Goal: Task Accomplishment & Management: Use online tool/utility

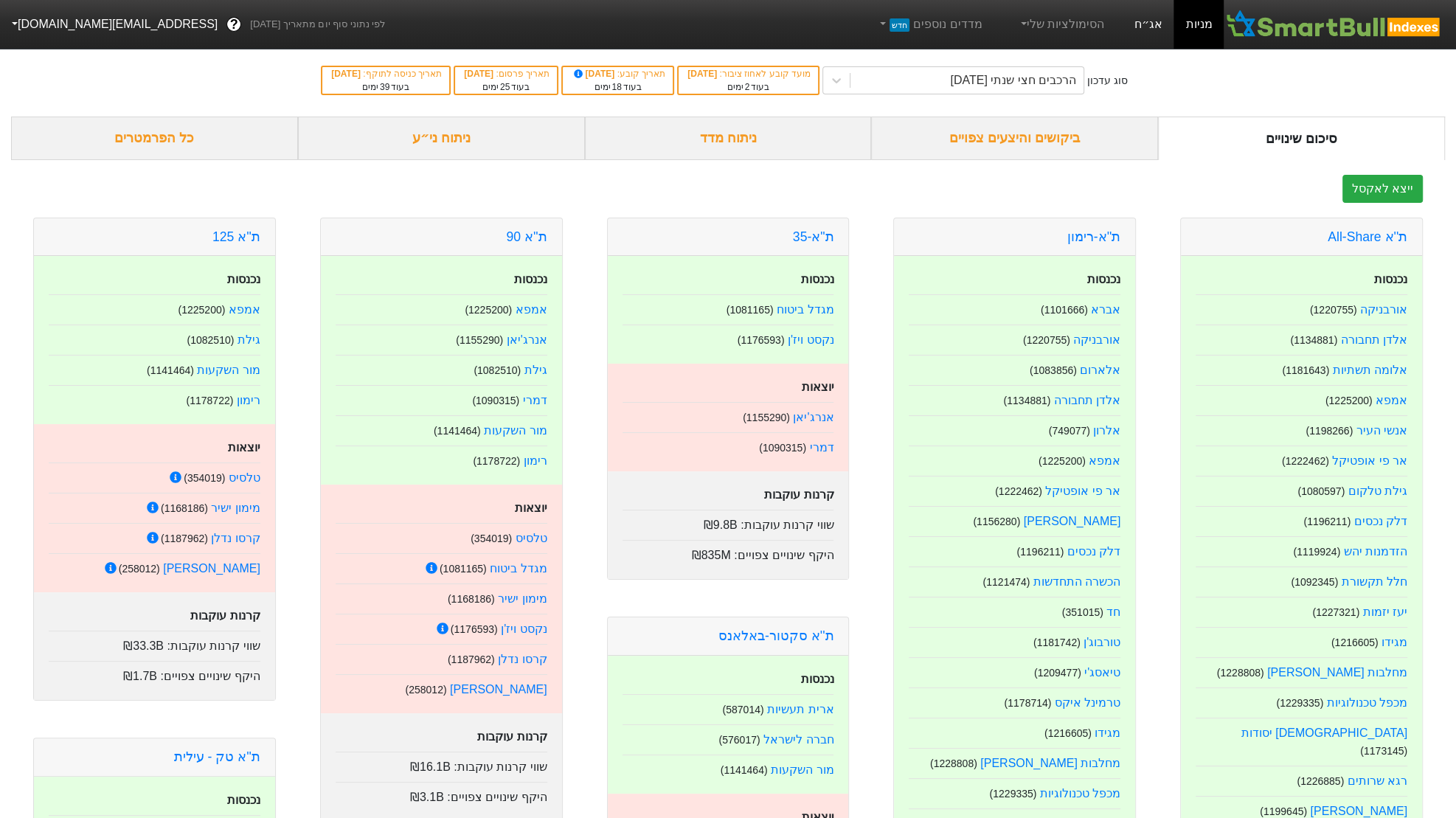
click at [1157, 16] on link "אג״ח" at bounding box center [1148, 24] width 51 height 49
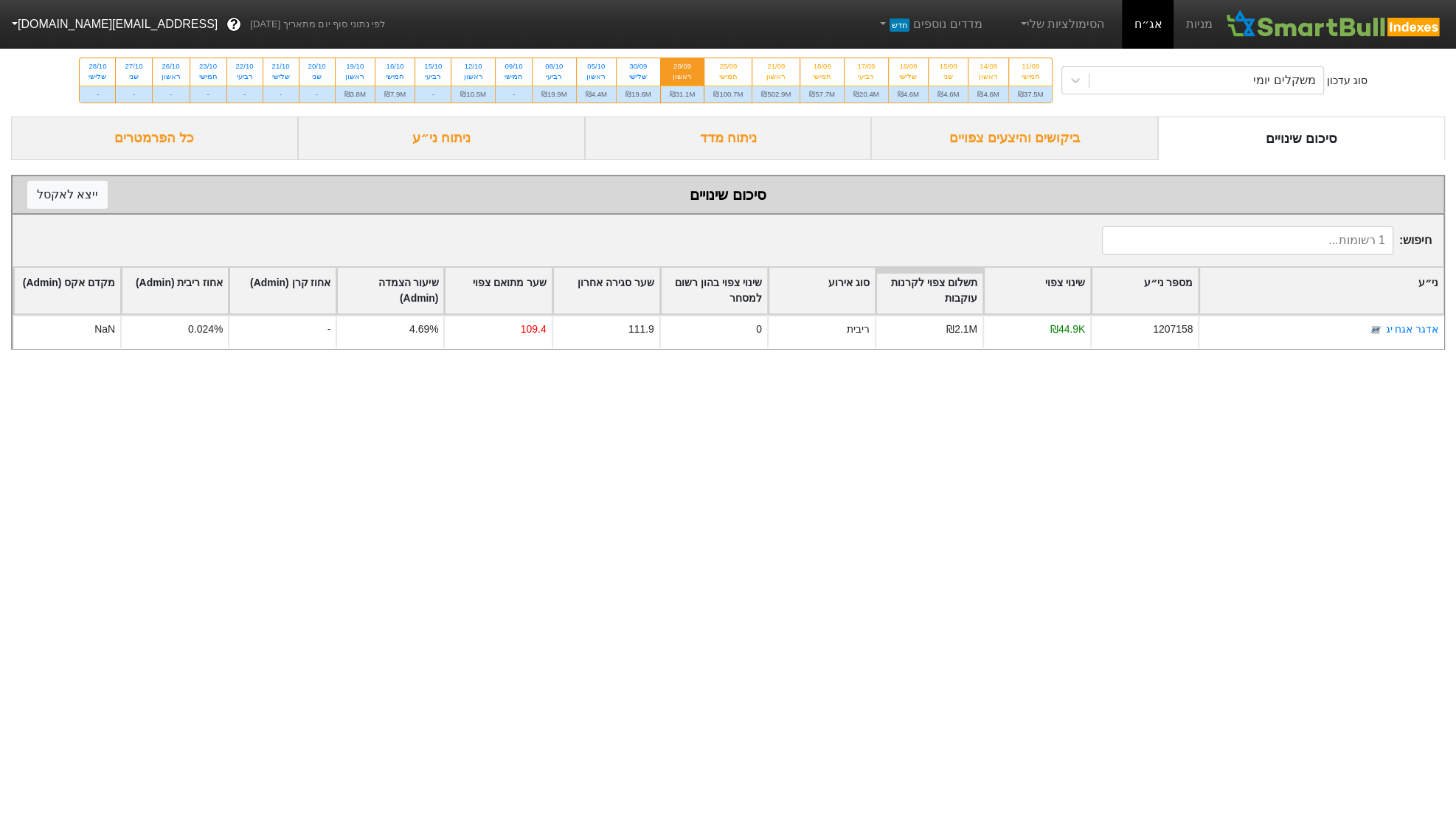
click at [426, 160] on div "ניתוח ני״ע" at bounding box center [441, 138] width 287 height 43
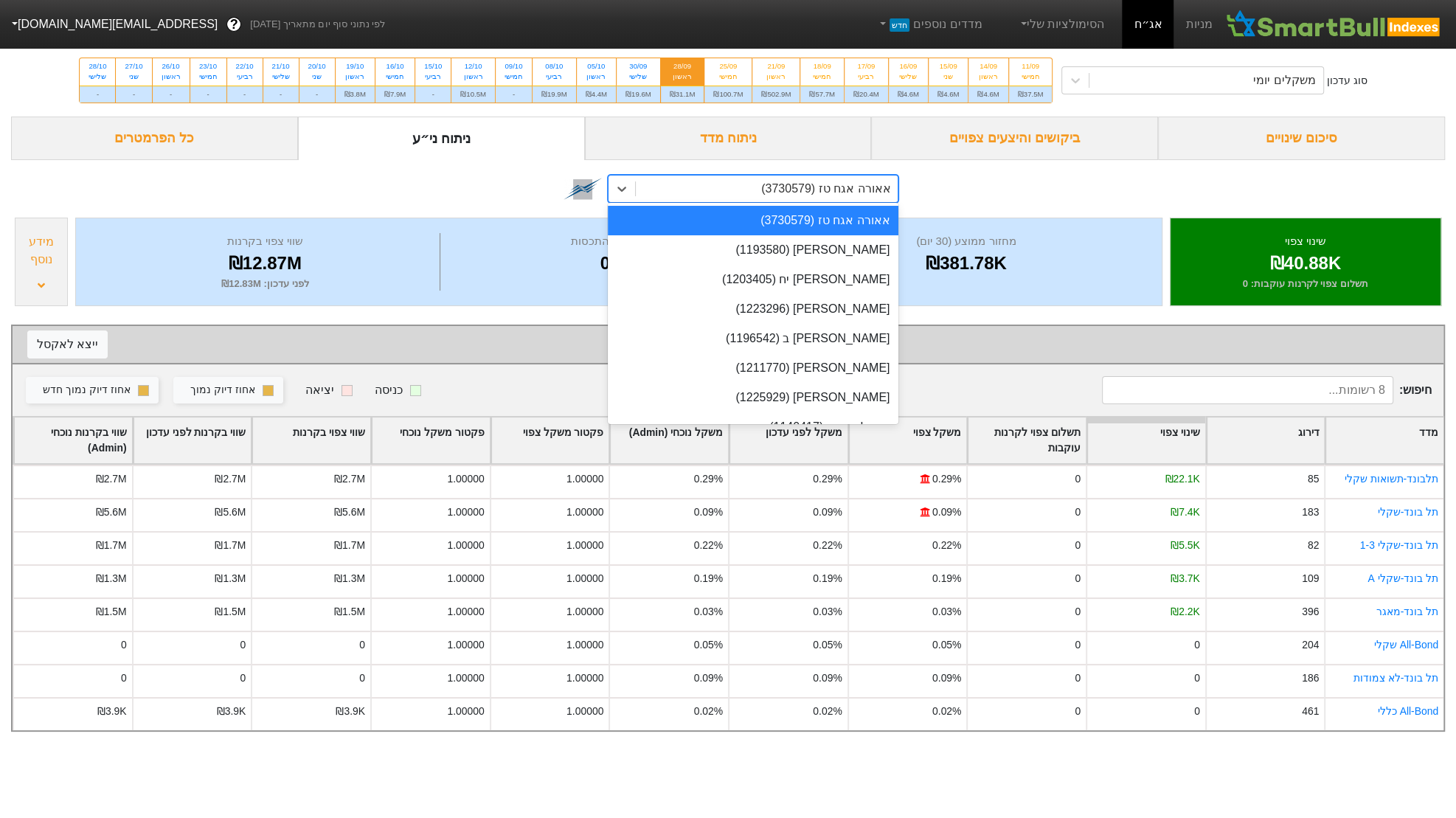
click at [801, 198] on div "אאורה אגח טז (3730579)" at bounding box center [825, 189] width 129 height 18
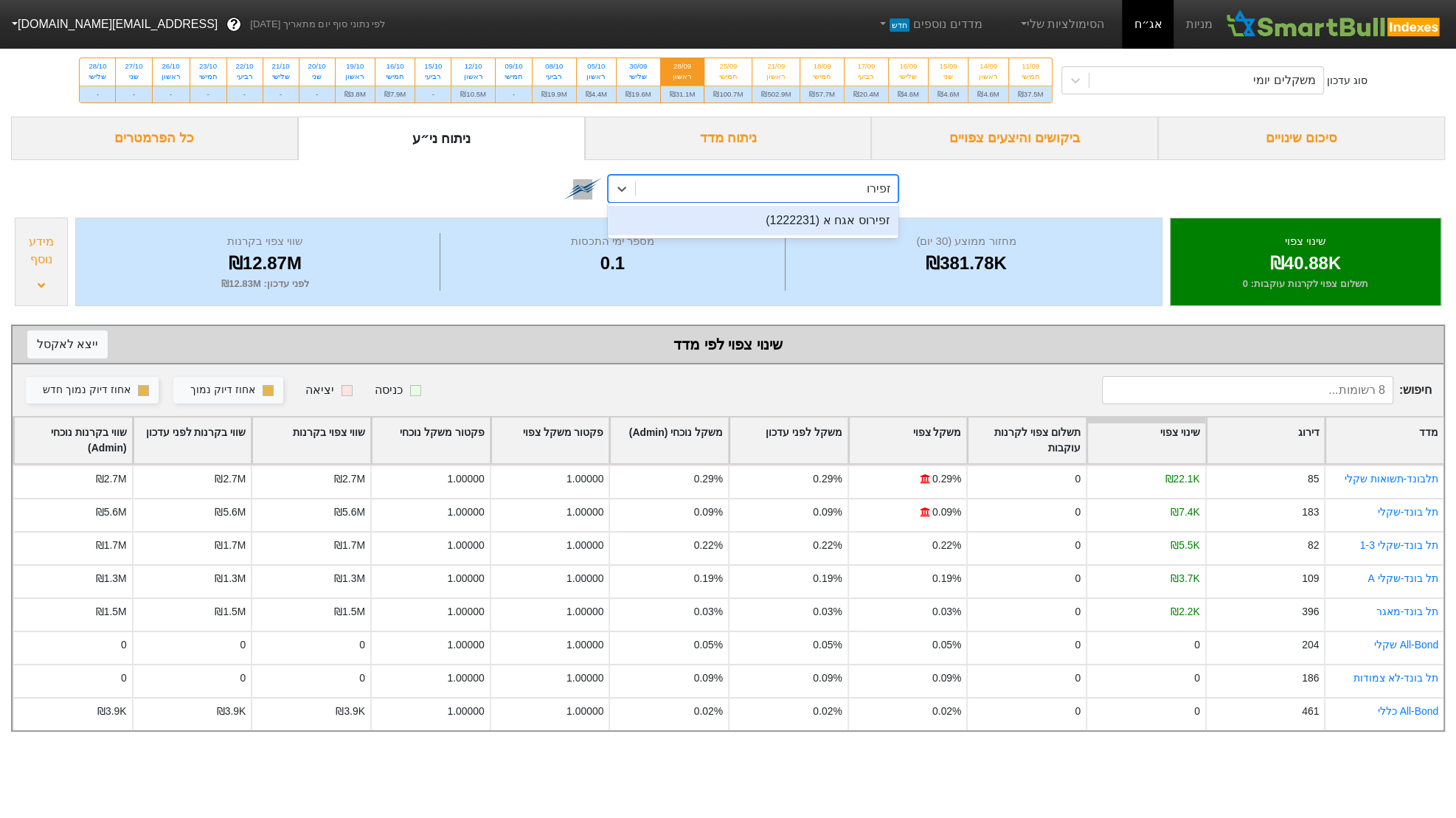
type input "זפירוס"
click at [814, 235] on div "זפירוס אגח א (1222231)" at bounding box center [754, 220] width 292 height 29
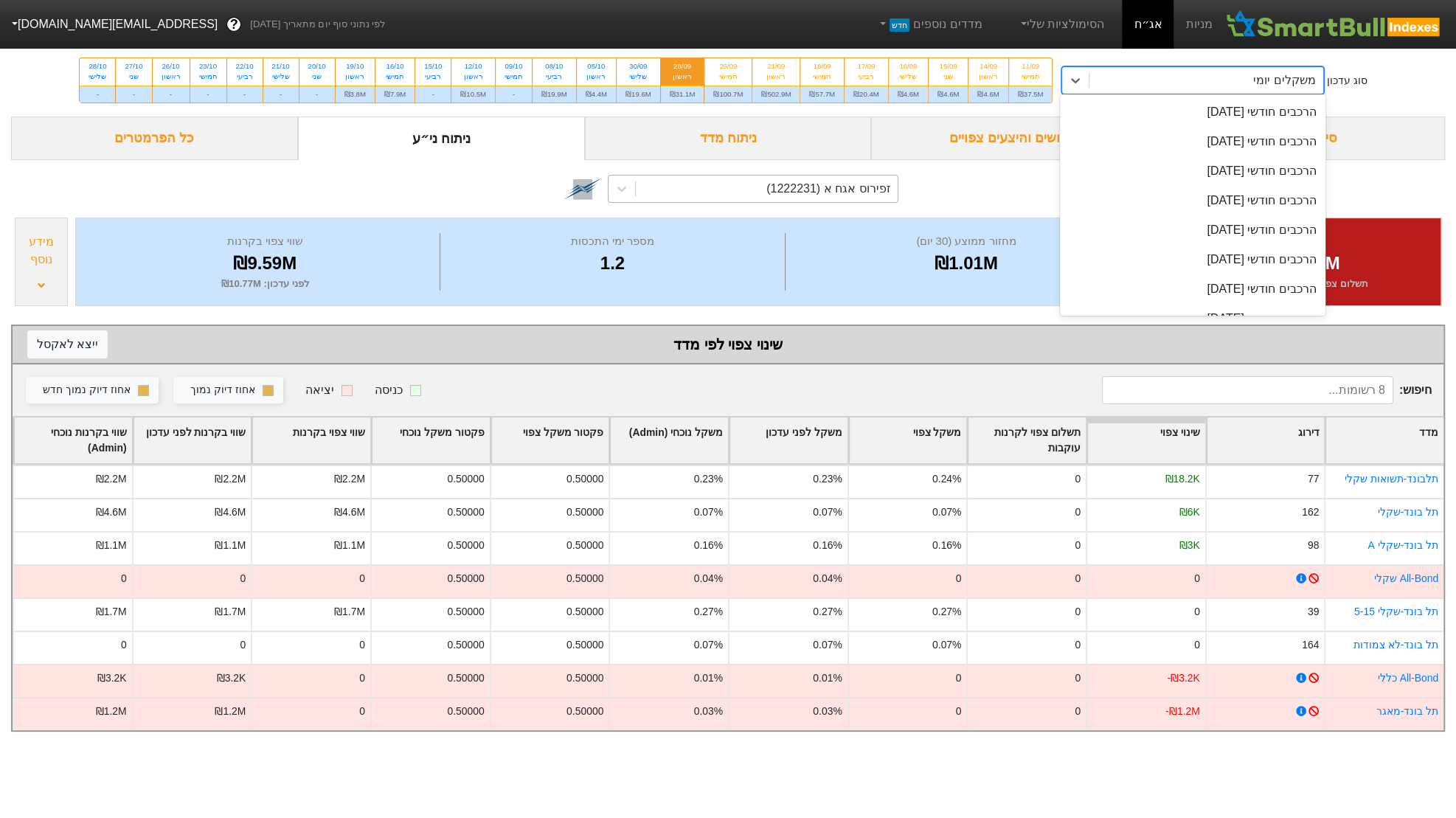
click at [1089, 74] on div "משקלים יומי" at bounding box center [1206, 80] width 233 height 27
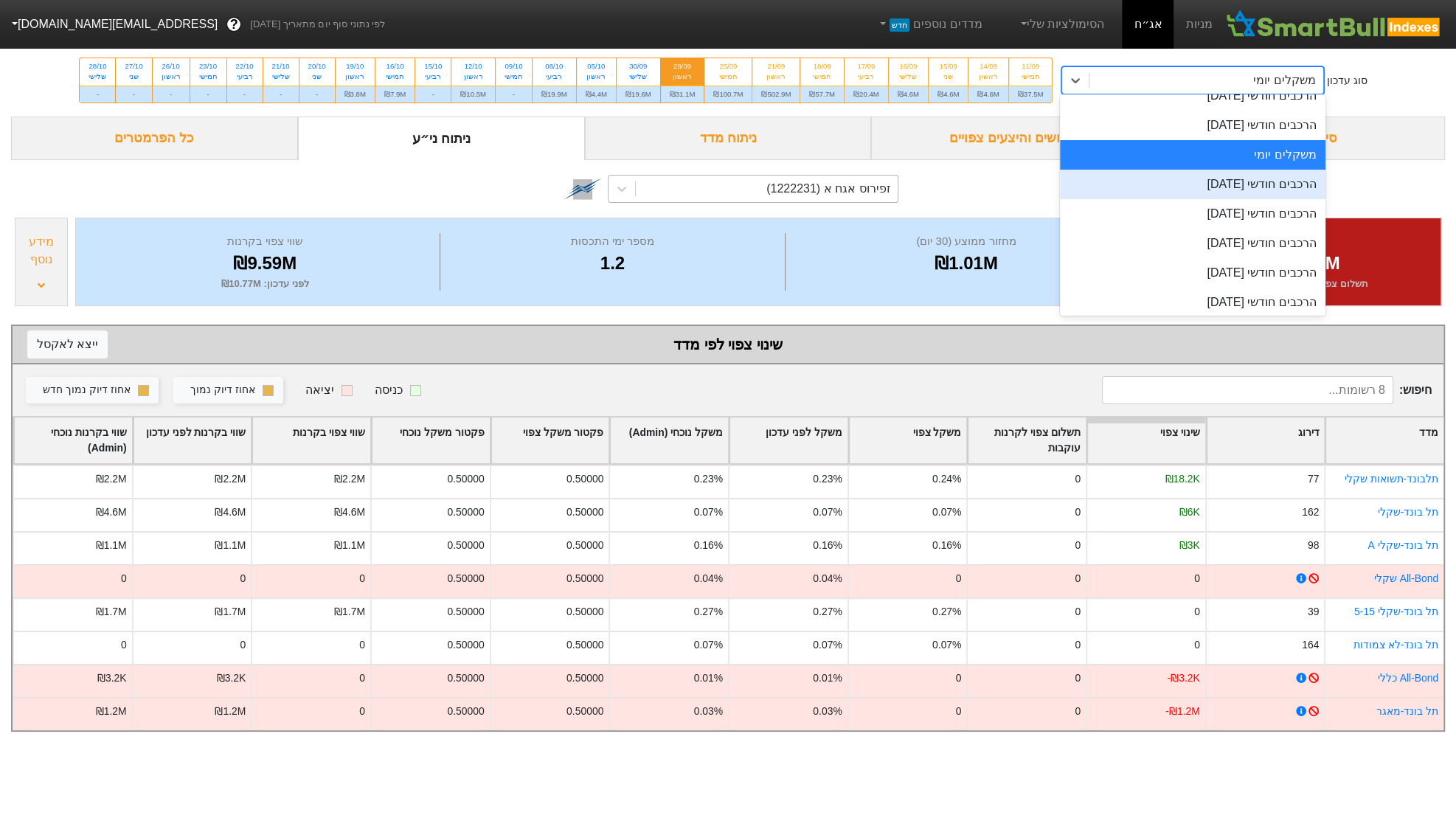
click at [1060, 178] on div "הרכבים חודשי [DATE]" at bounding box center [1193, 184] width 265 height 29
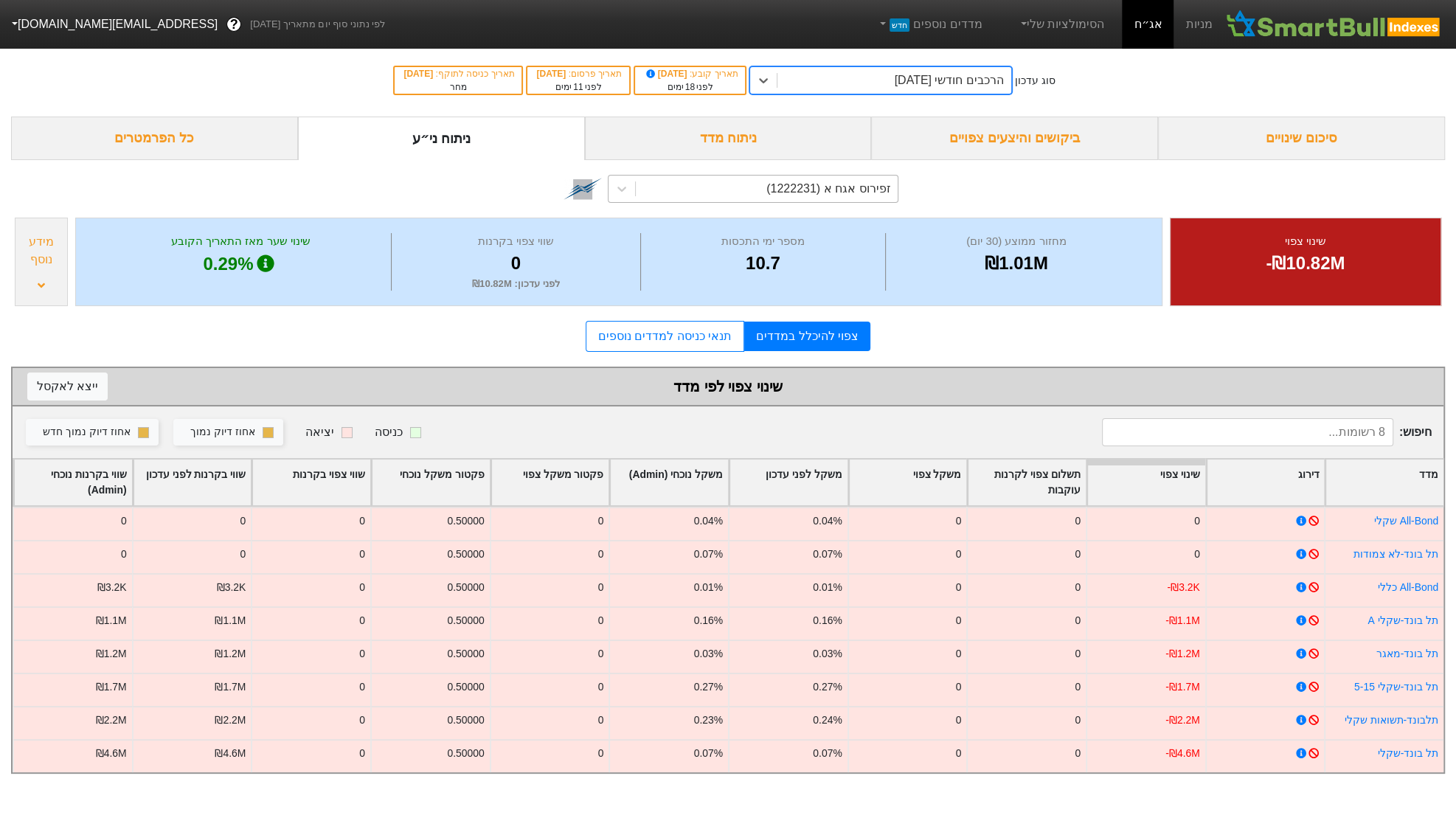
click at [772, 180] on div "זפירוס אגח א (1222231)" at bounding box center [767, 189] width 262 height 27
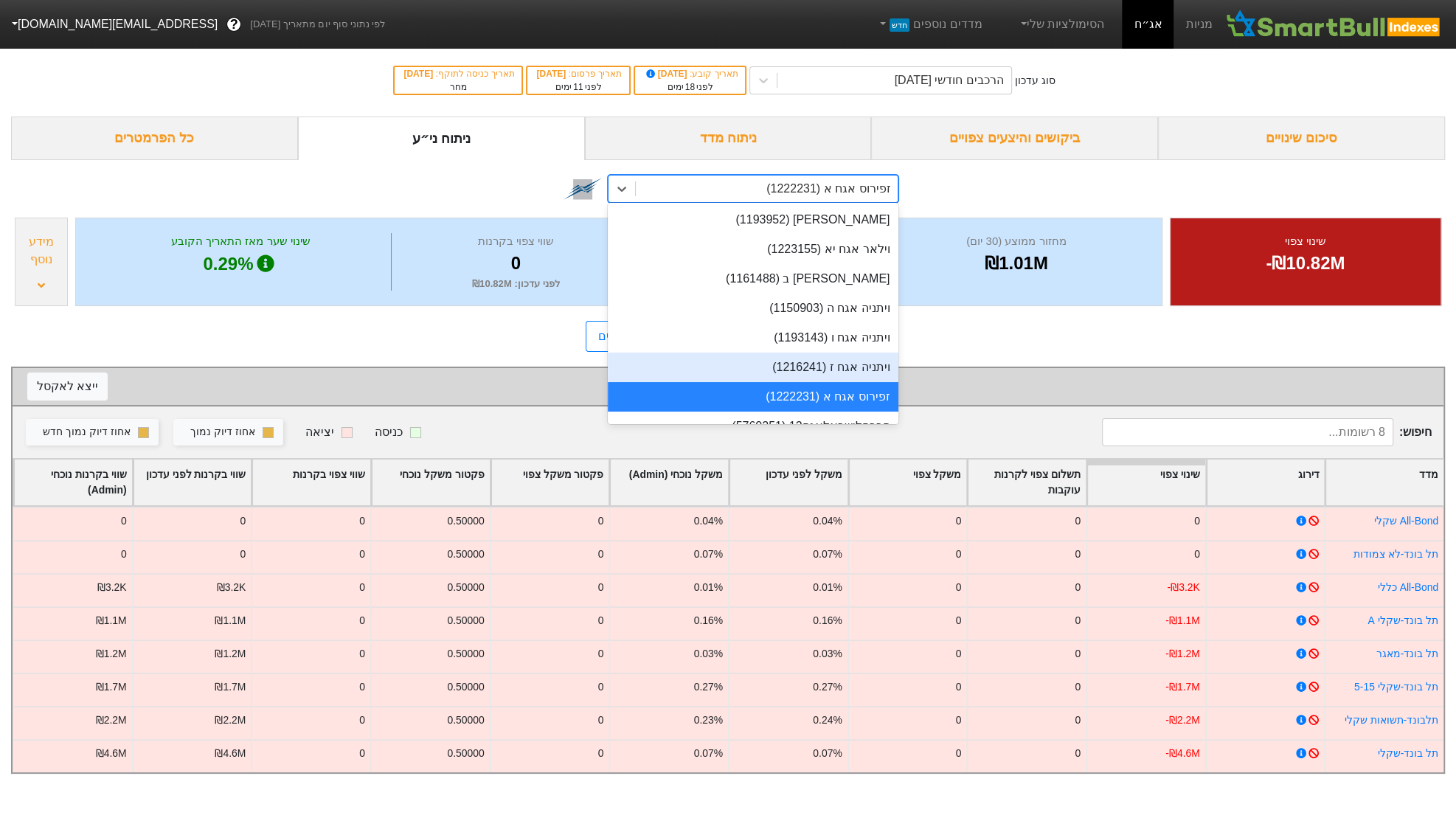
scroll to position [10618, 0]
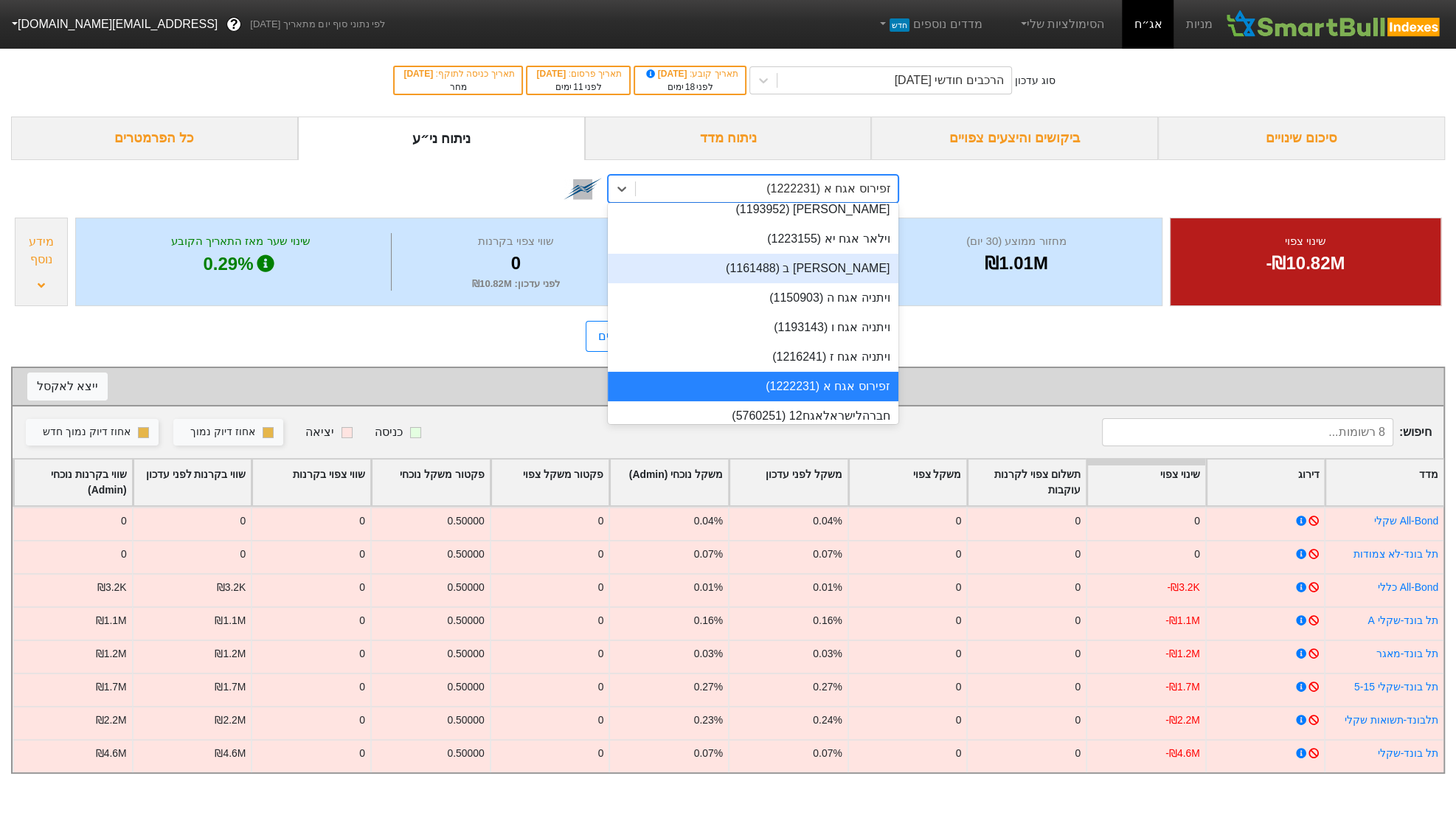
click at [454, 178] on div "option [PERSON_NAME] ב (1161488) focused, 362 of 915. 915 results available. Us…" at bounding box center [728, 186] width 1434 height 54
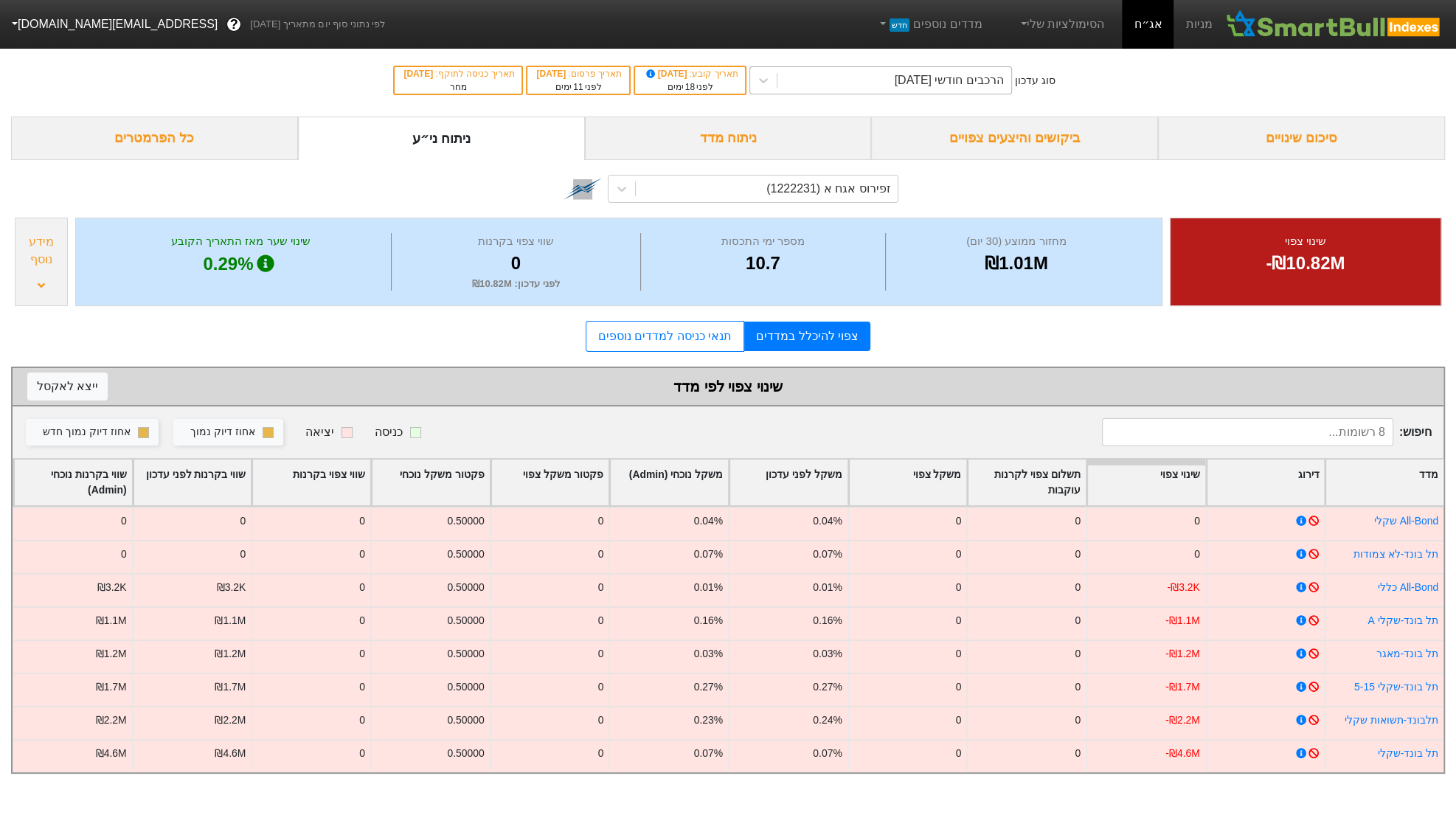
click at [901, 76] on div "הרכבים חודשי [DATE]" at bounding box center [894, 80] width 233 height 27
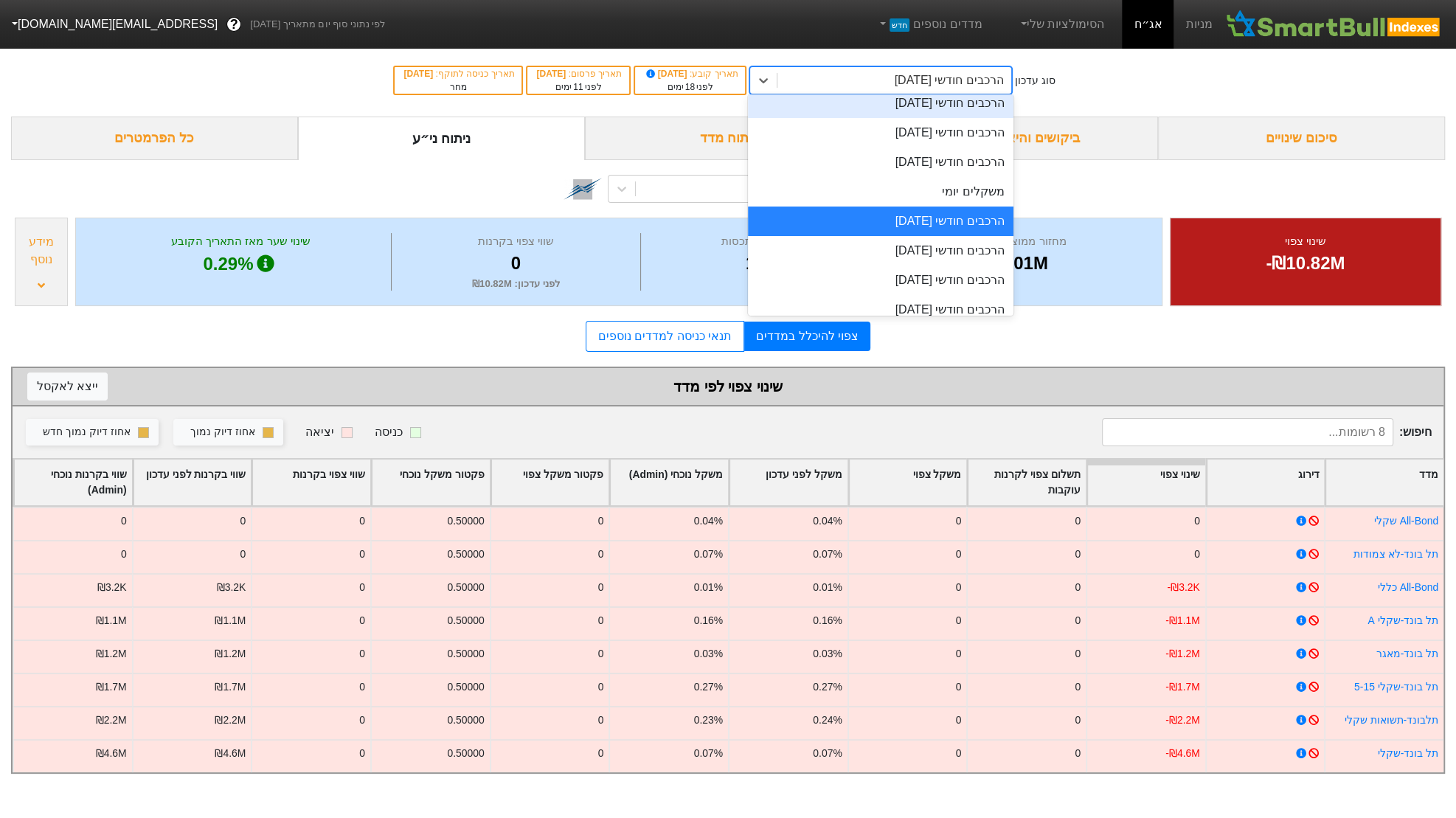
scroll to position [547, 0]
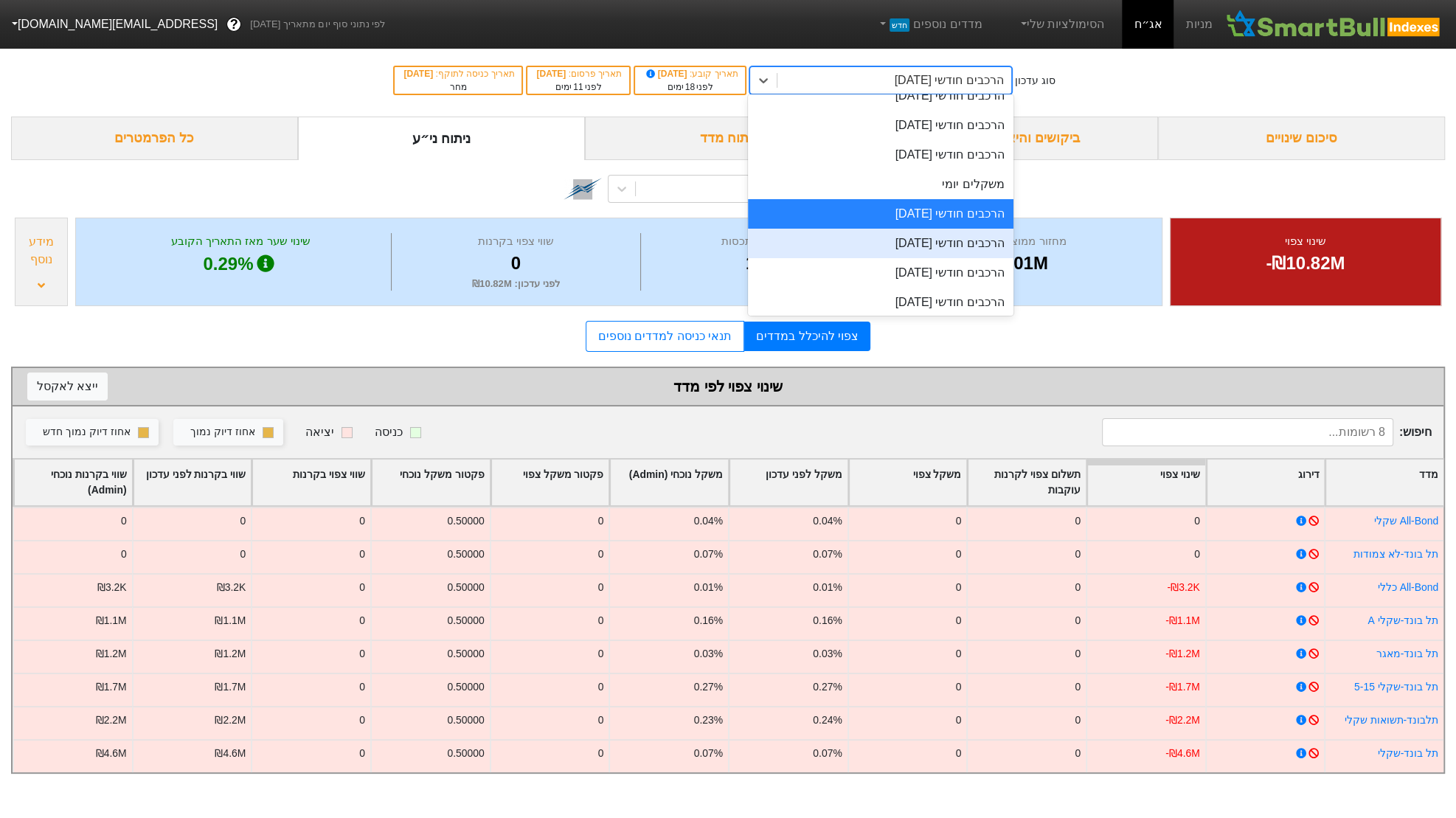
click at [914, 240] on div "הרכבים חודשי [DATE]" at bounding box center [880, 243] width 265 height 29
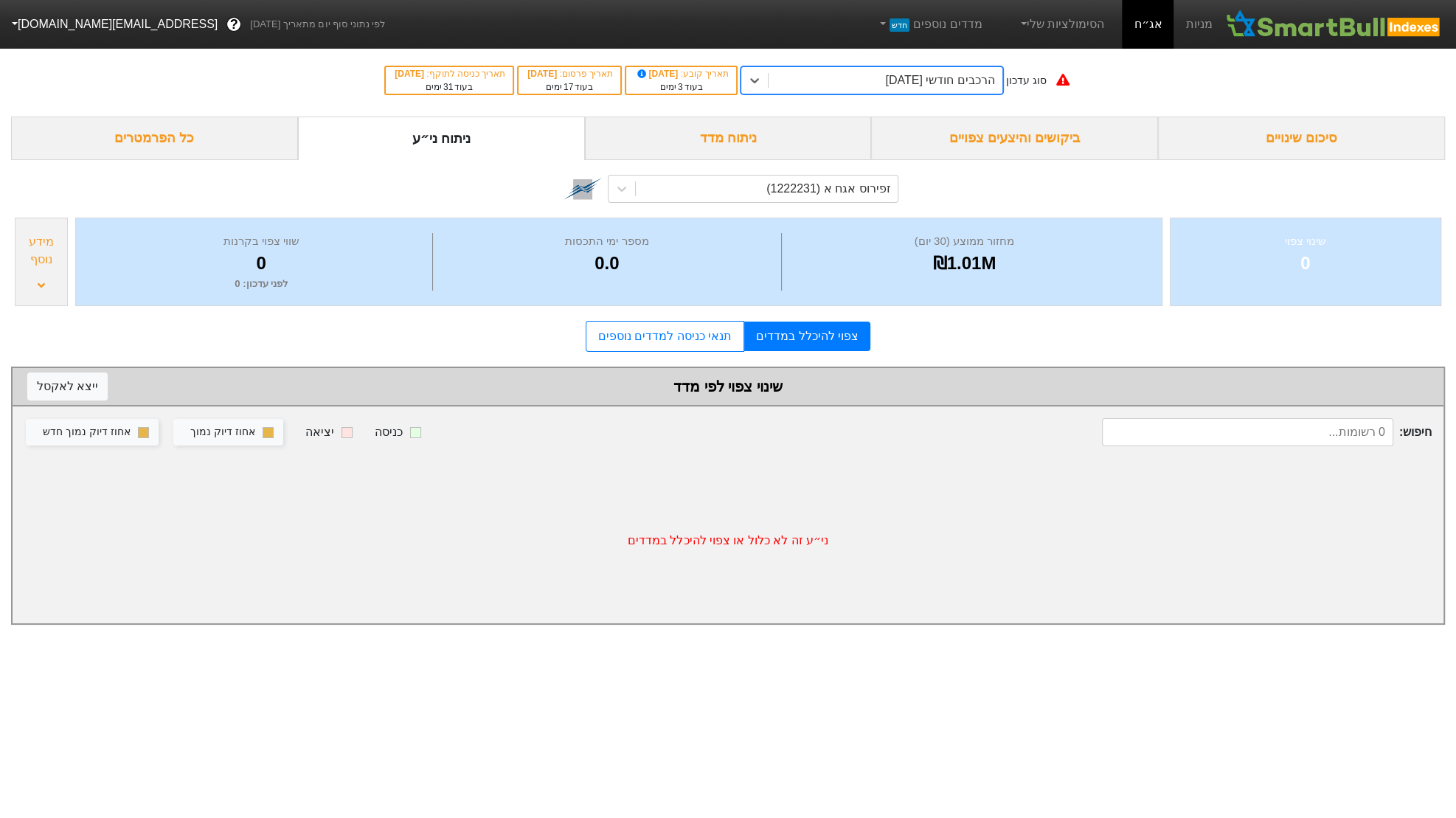
click at [881, 82] on div "הרכבים חודשי [DATE]" at bounding box center [885, 80] width 233 height 27
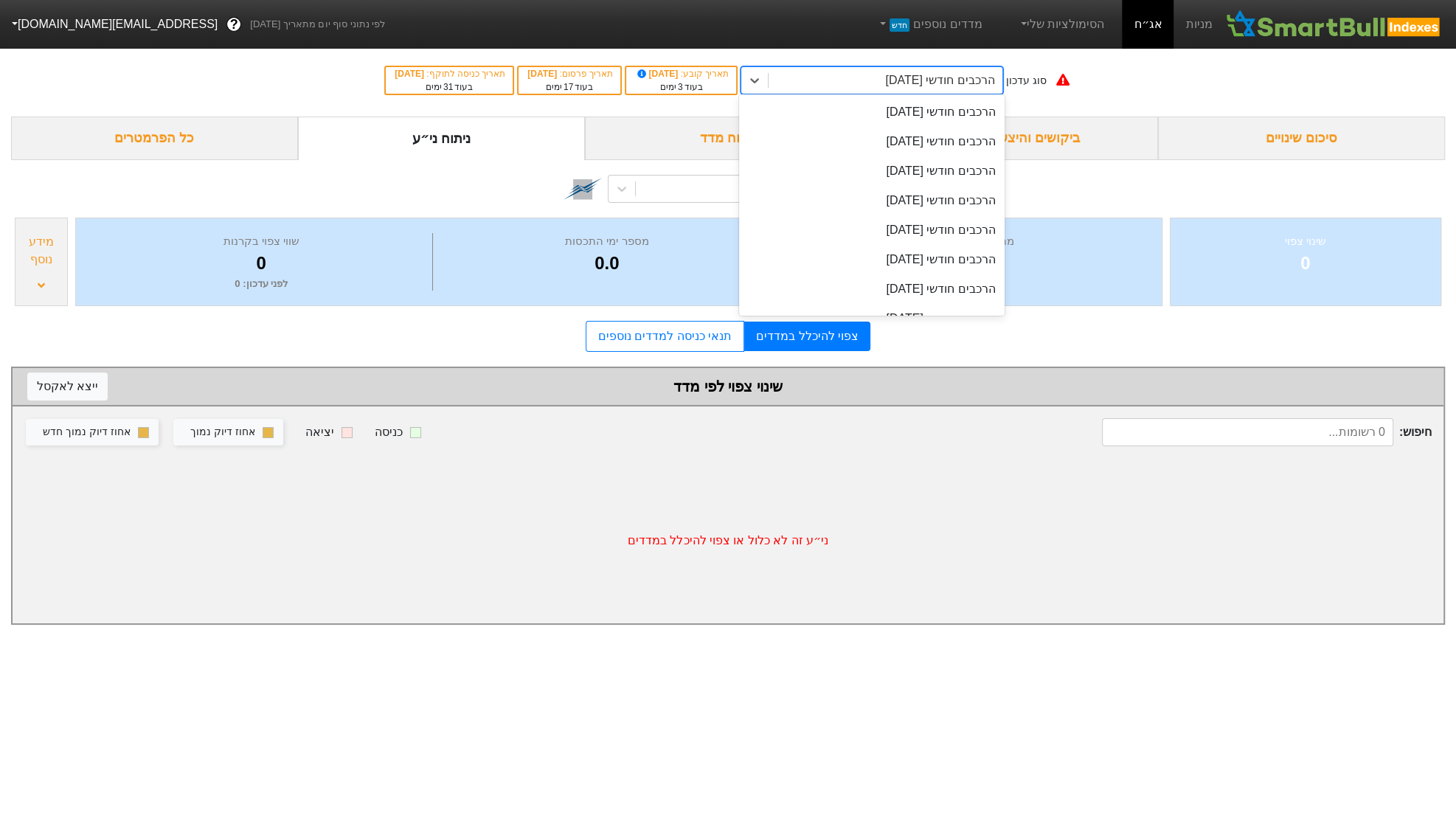
scroll to position [499, 0]
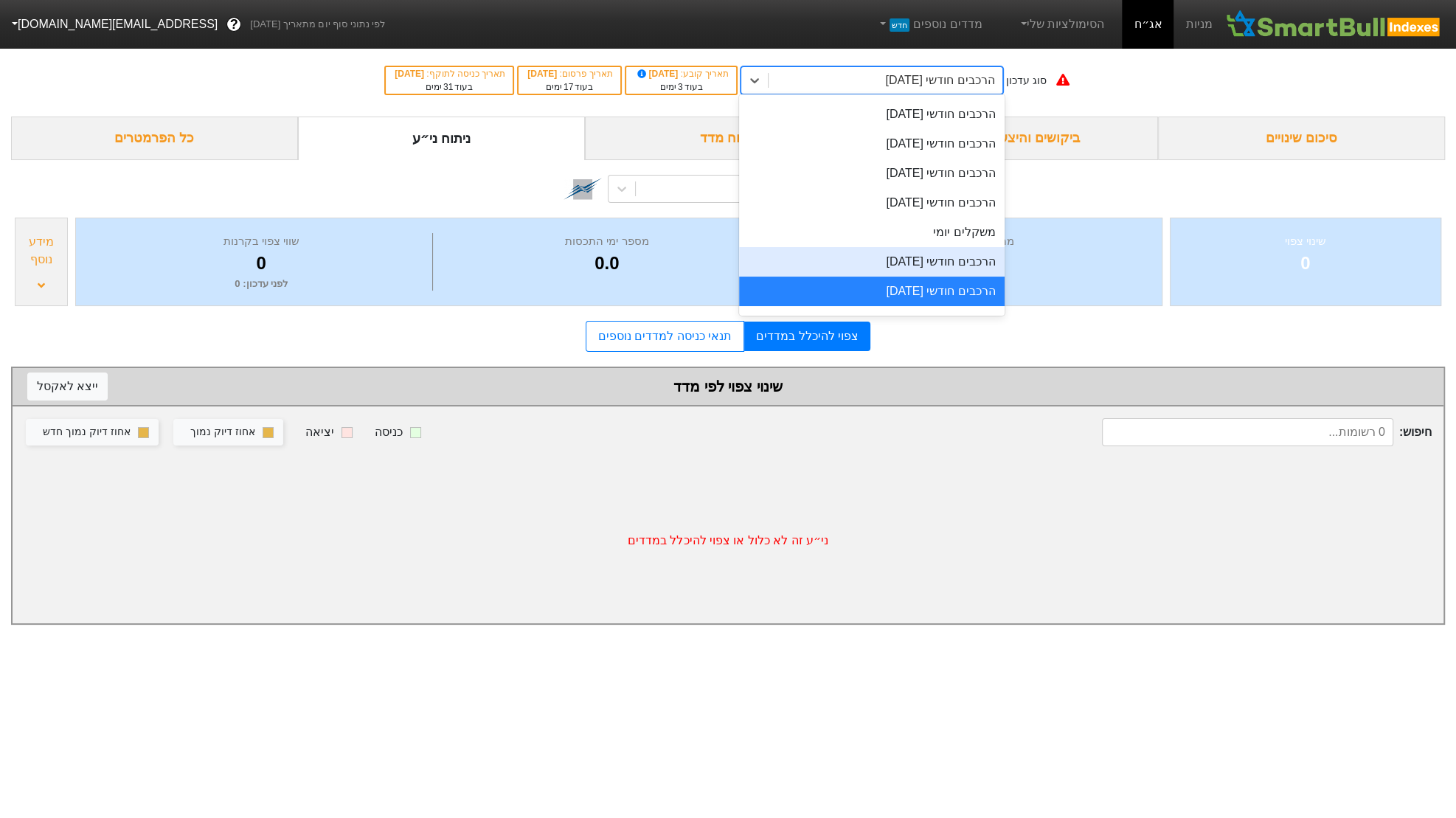
click at [914, 273] on div "הרכבים חודשי [DATE]" at bounding box center [871, 261] width 265 height 29
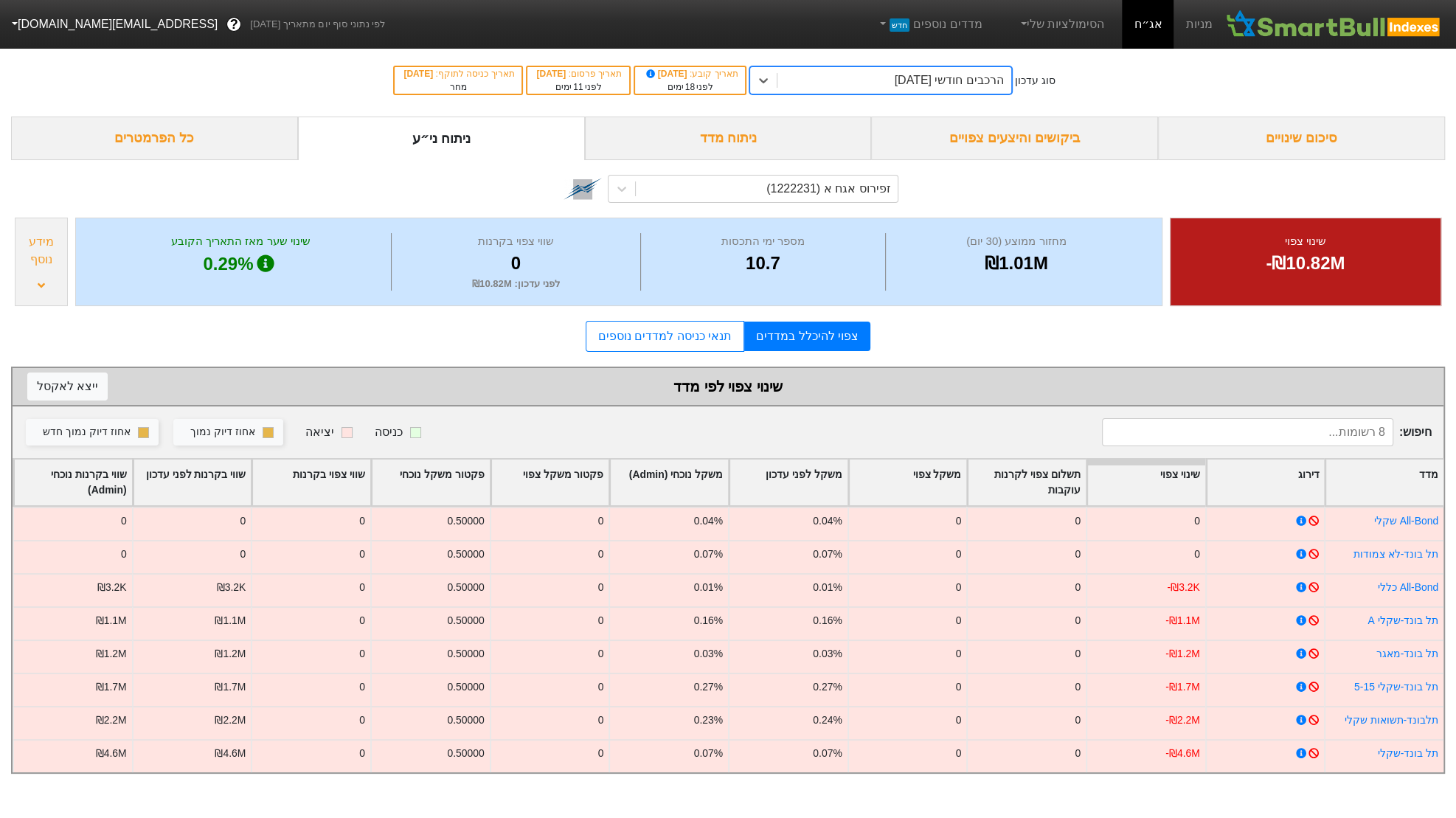
click at [42, 275] on div "מידע נוסף" at bounding box center [42, 261] width 53 height 88
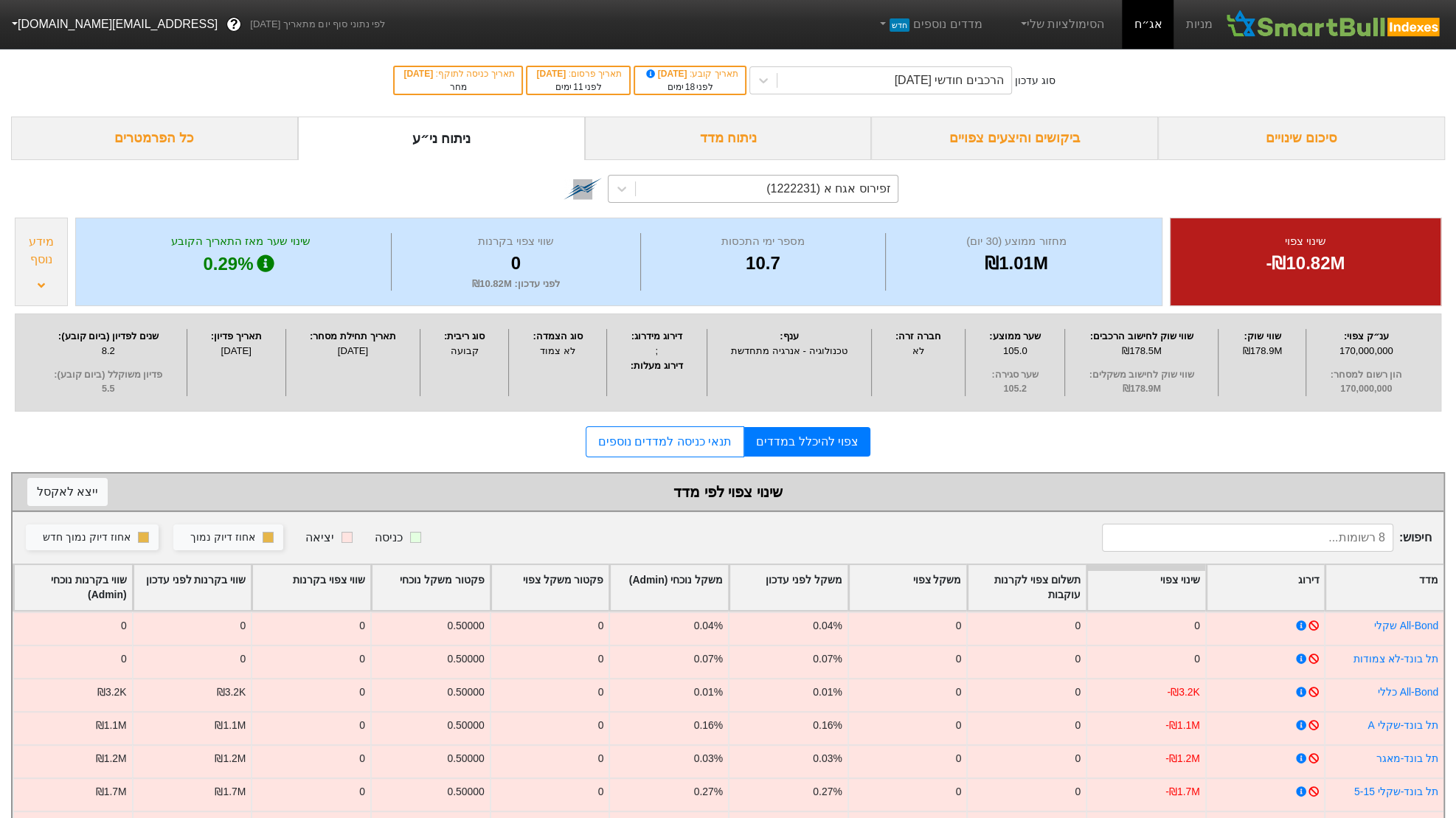
click at [816, 185] on div "זפירוס אגח א (1222231)" at bounding box center [828, 189] width 124 height 18
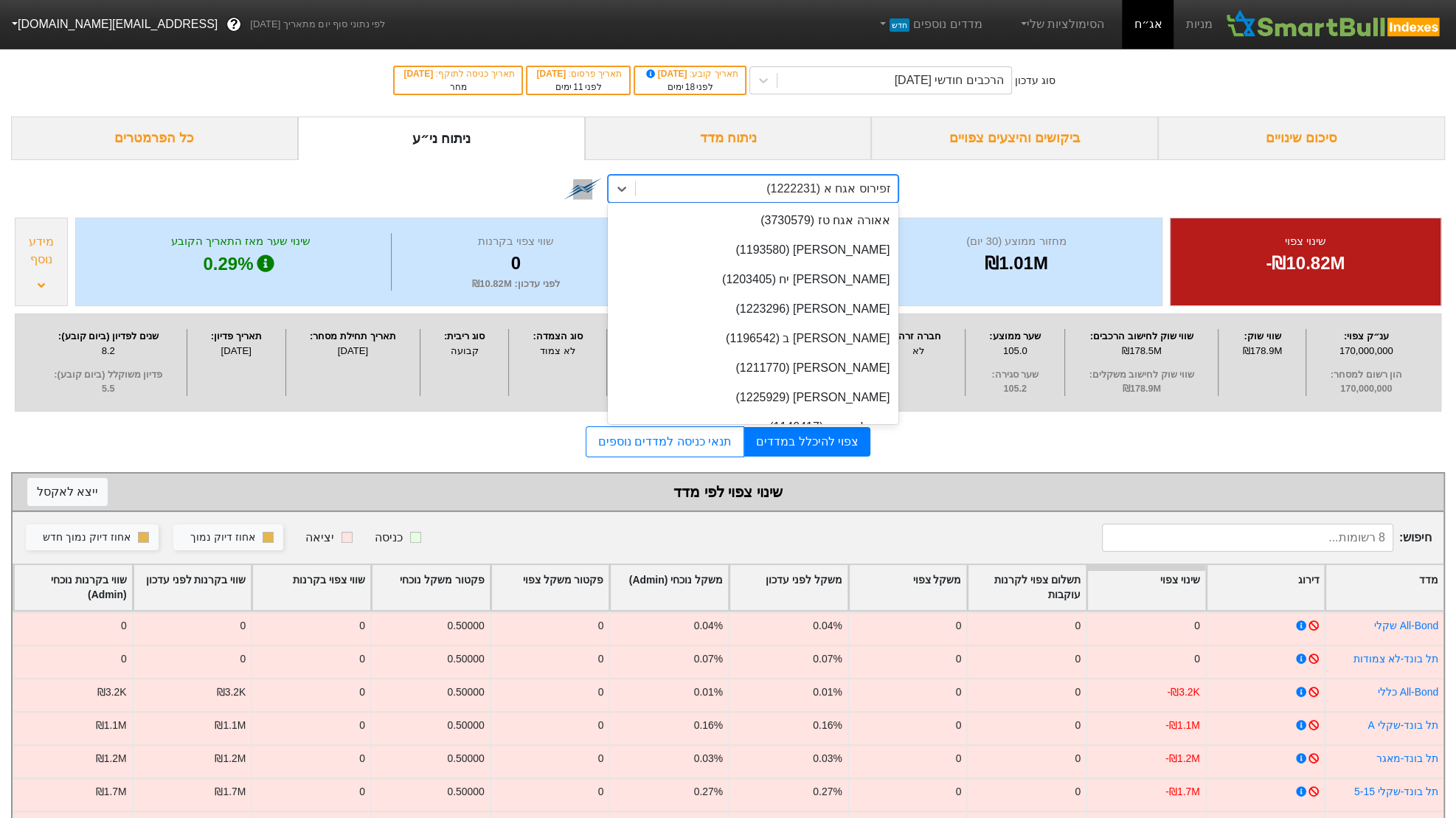
scroll to position [10584, 0]
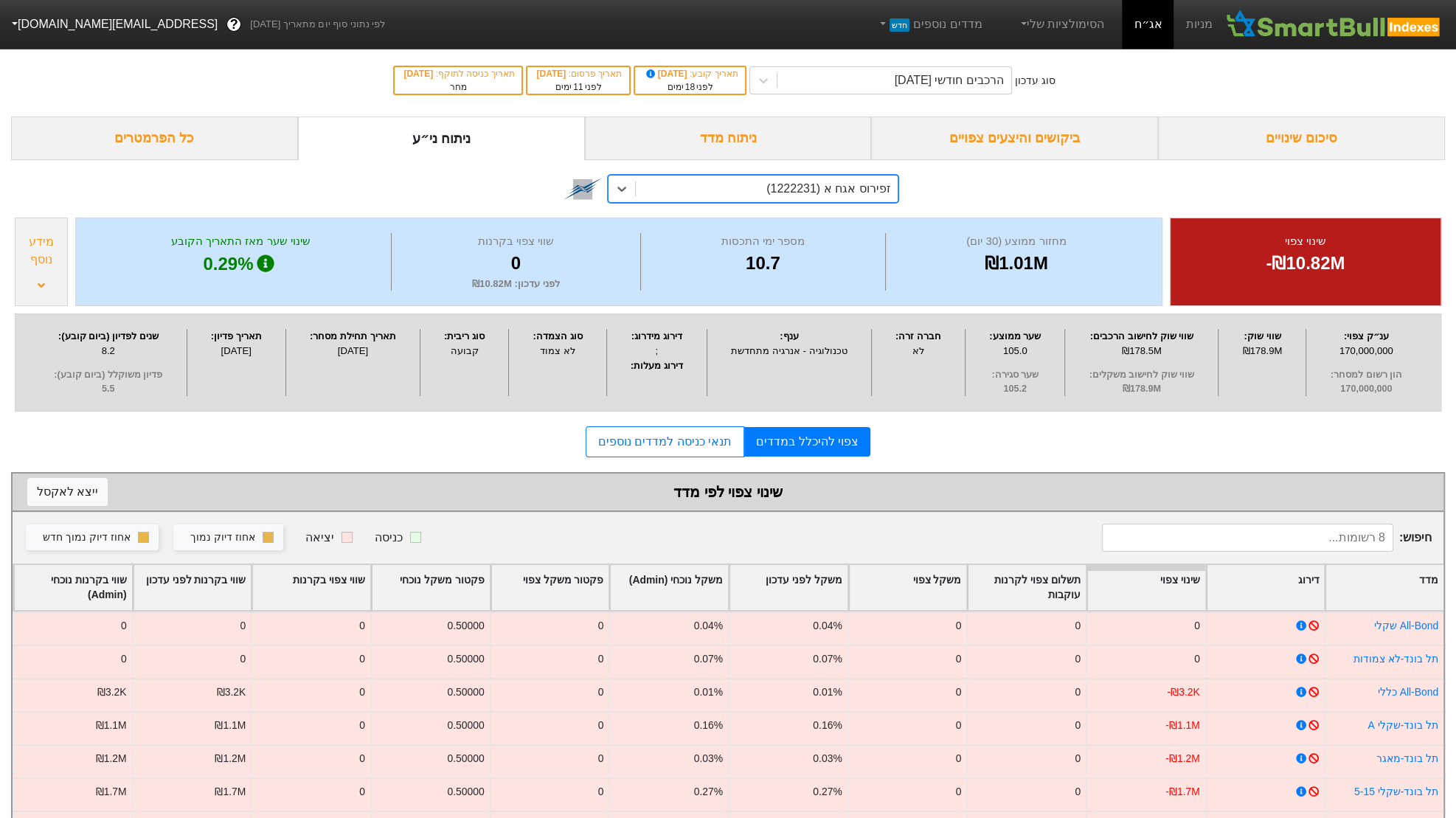
click at [732, 190] on div "זפירוס אגח א (1222231)" at bounding box center [767, 189] width 262 height 27
click at [967, 83] on div "הרכבים חודשי [DATE]" at bounding box center [950, 80] width 110 height 18
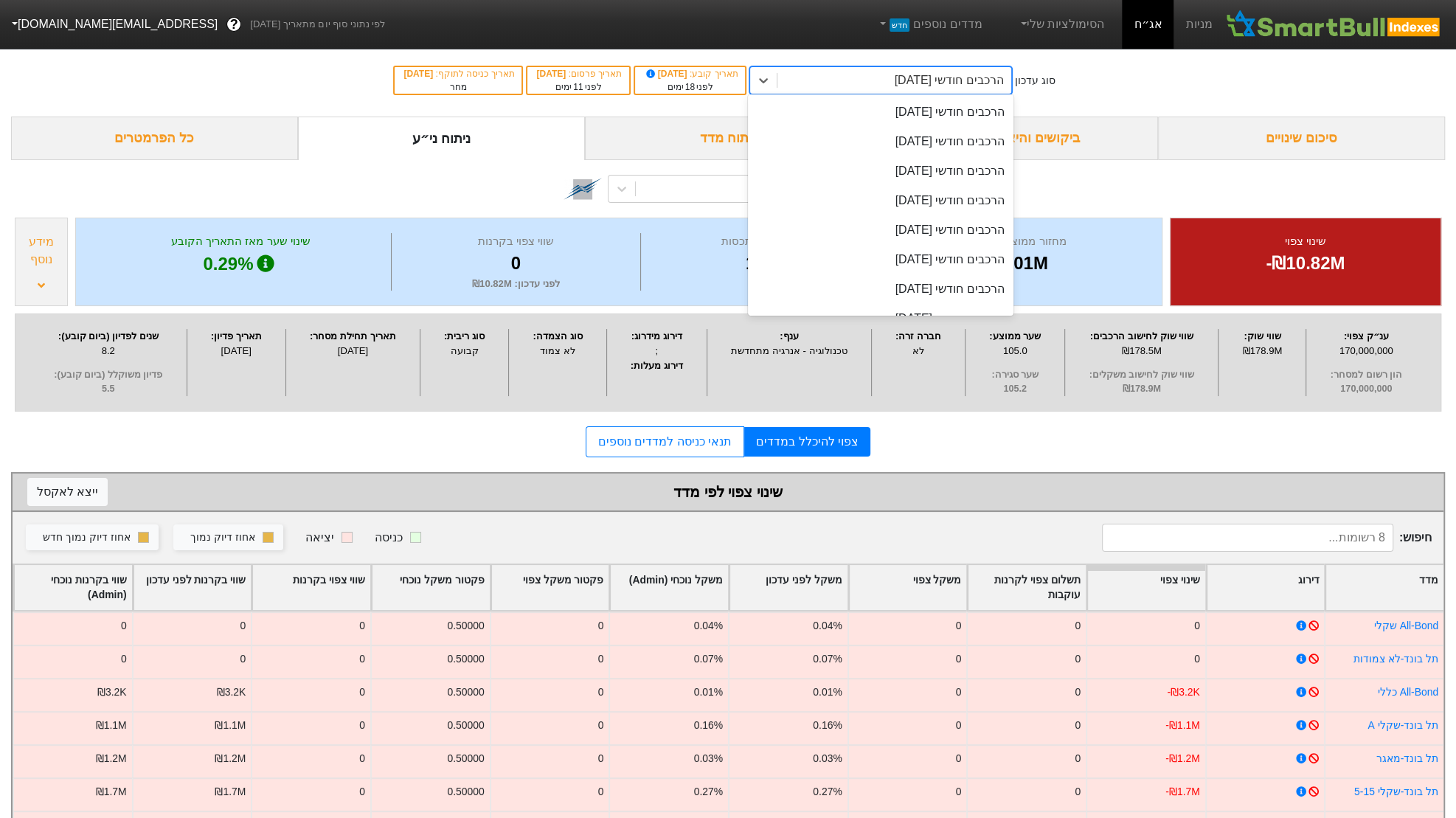
scroll to position [470, 0]
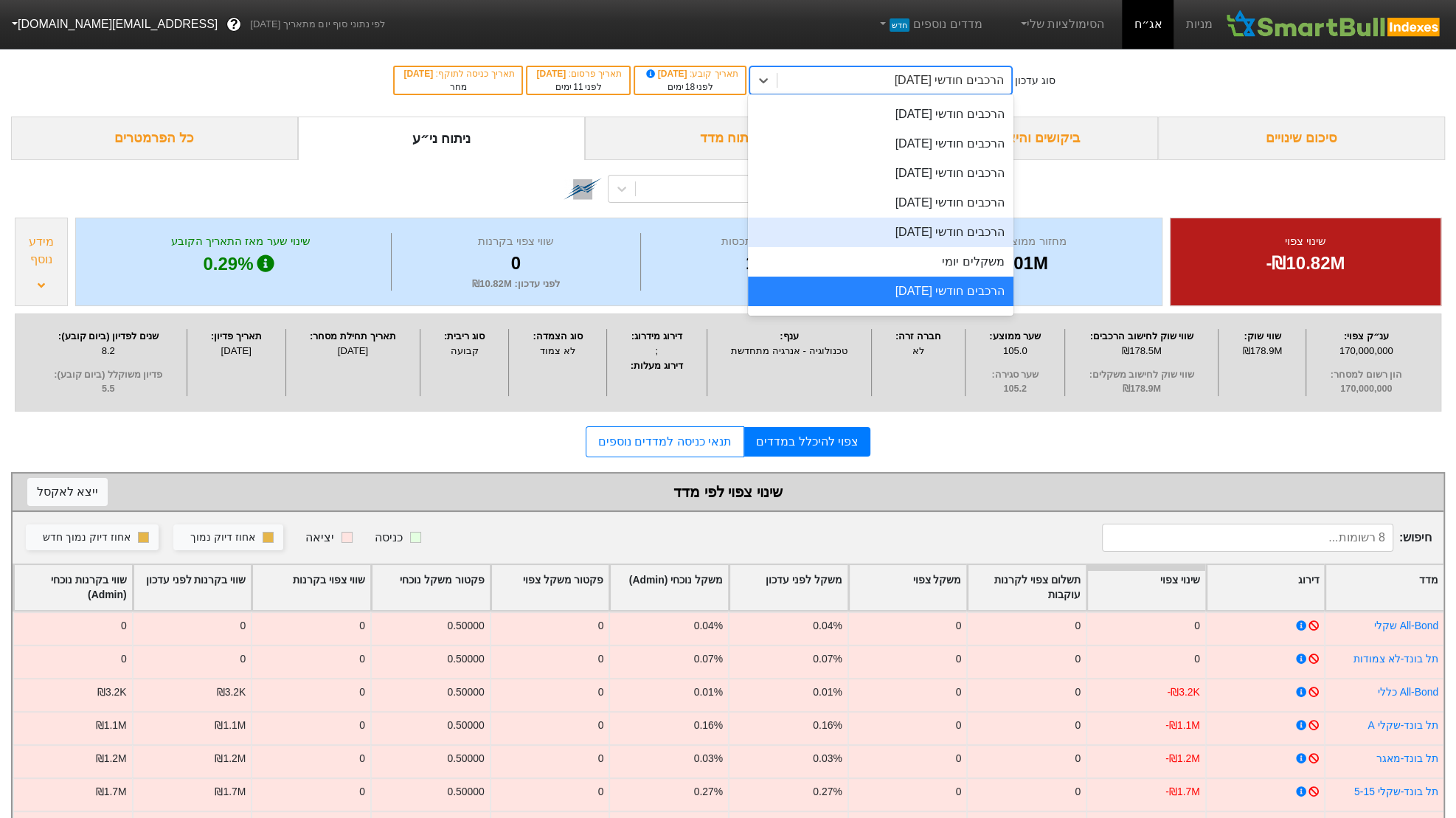
click at [965, 235] on div "הרכבים חודשי [DATE]" at bounding box center [880, 231] width 265 height 29
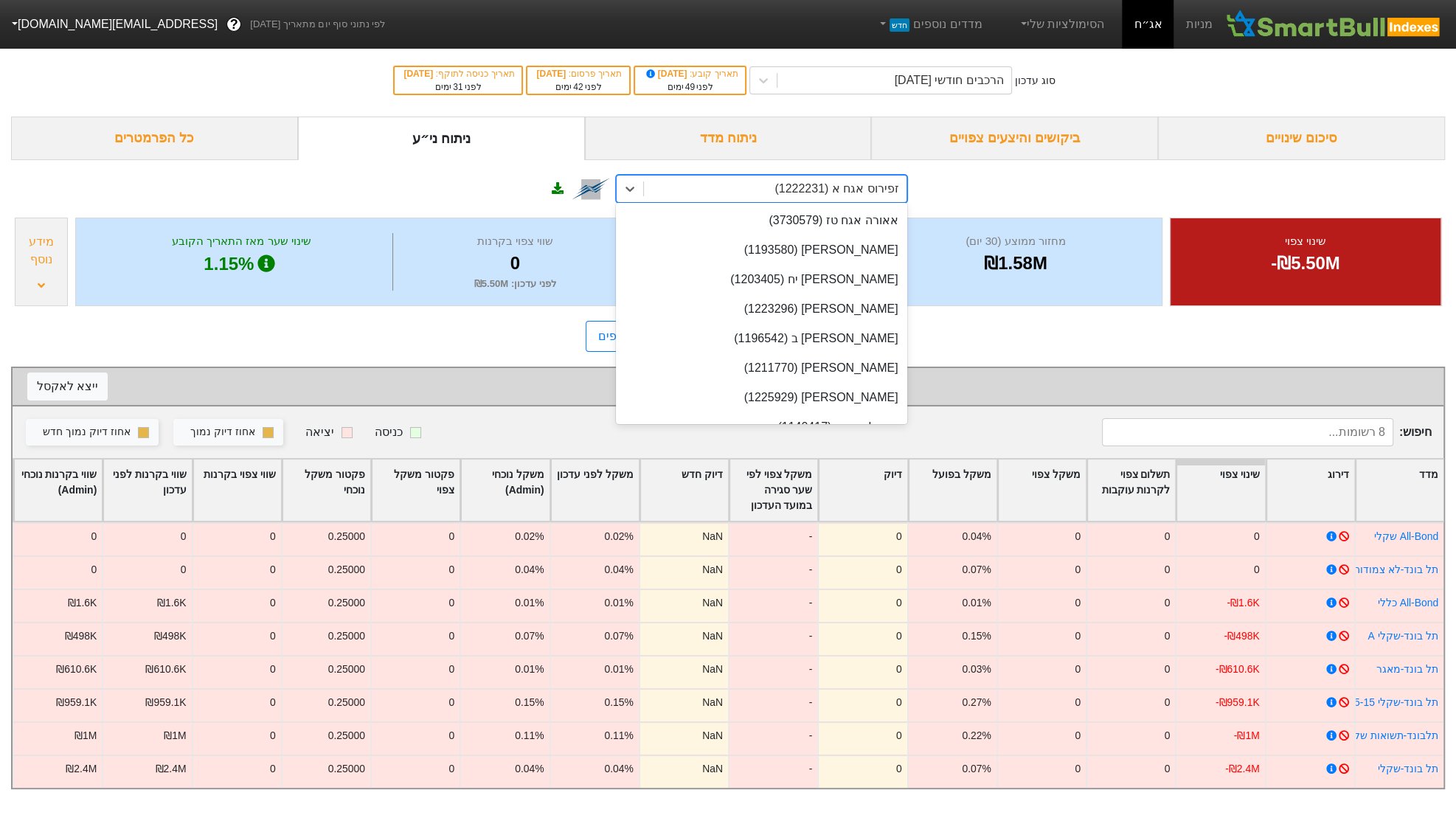
click at [781, 194] on div "זפירוס אגח א (1222231)" at bounding box center [775, 189] width 262 height 27
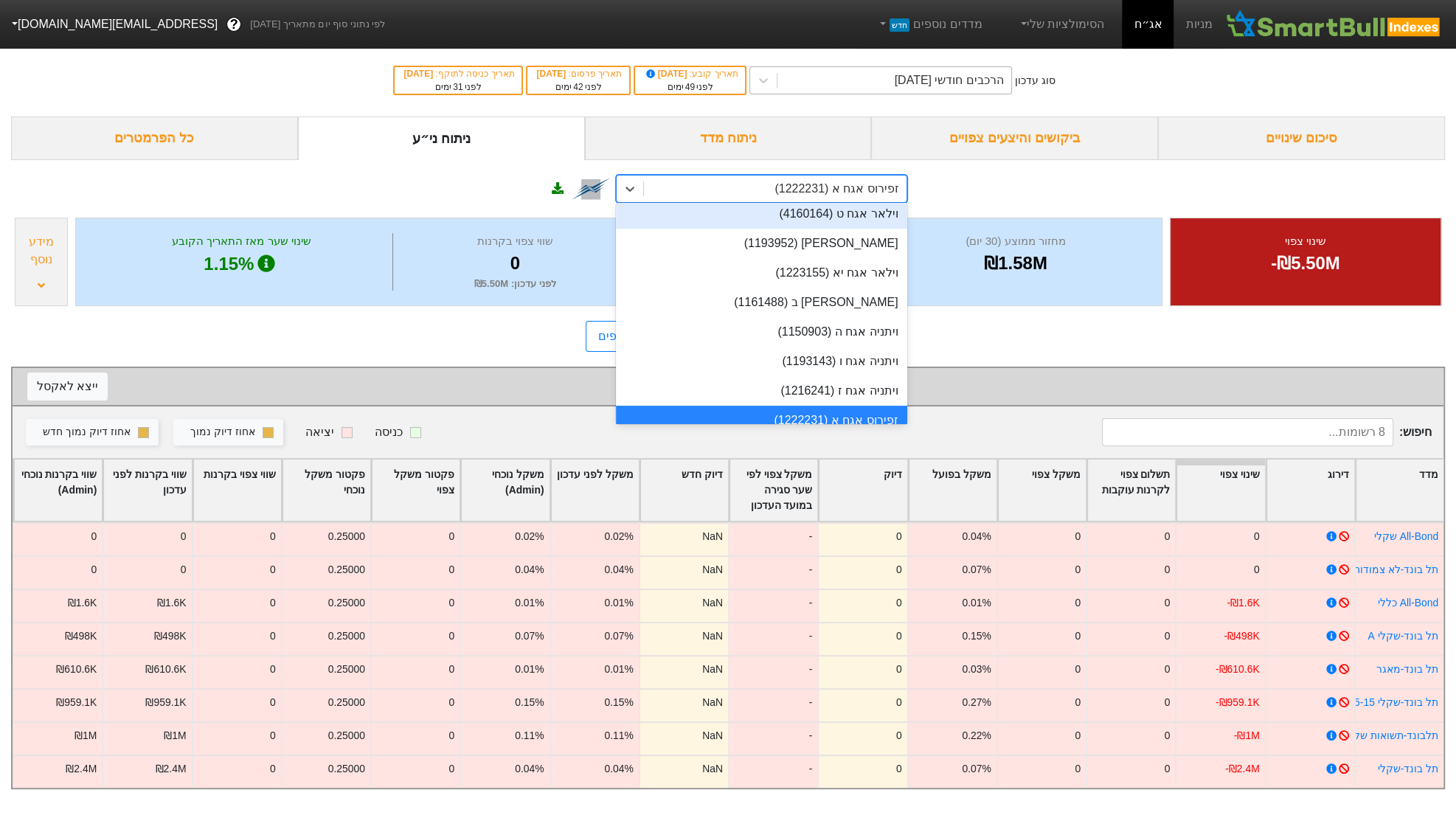
click at [878, 84] on div "הרכבים חודשי [DATE]" at bounding box center [894, 80] width 233 height 27
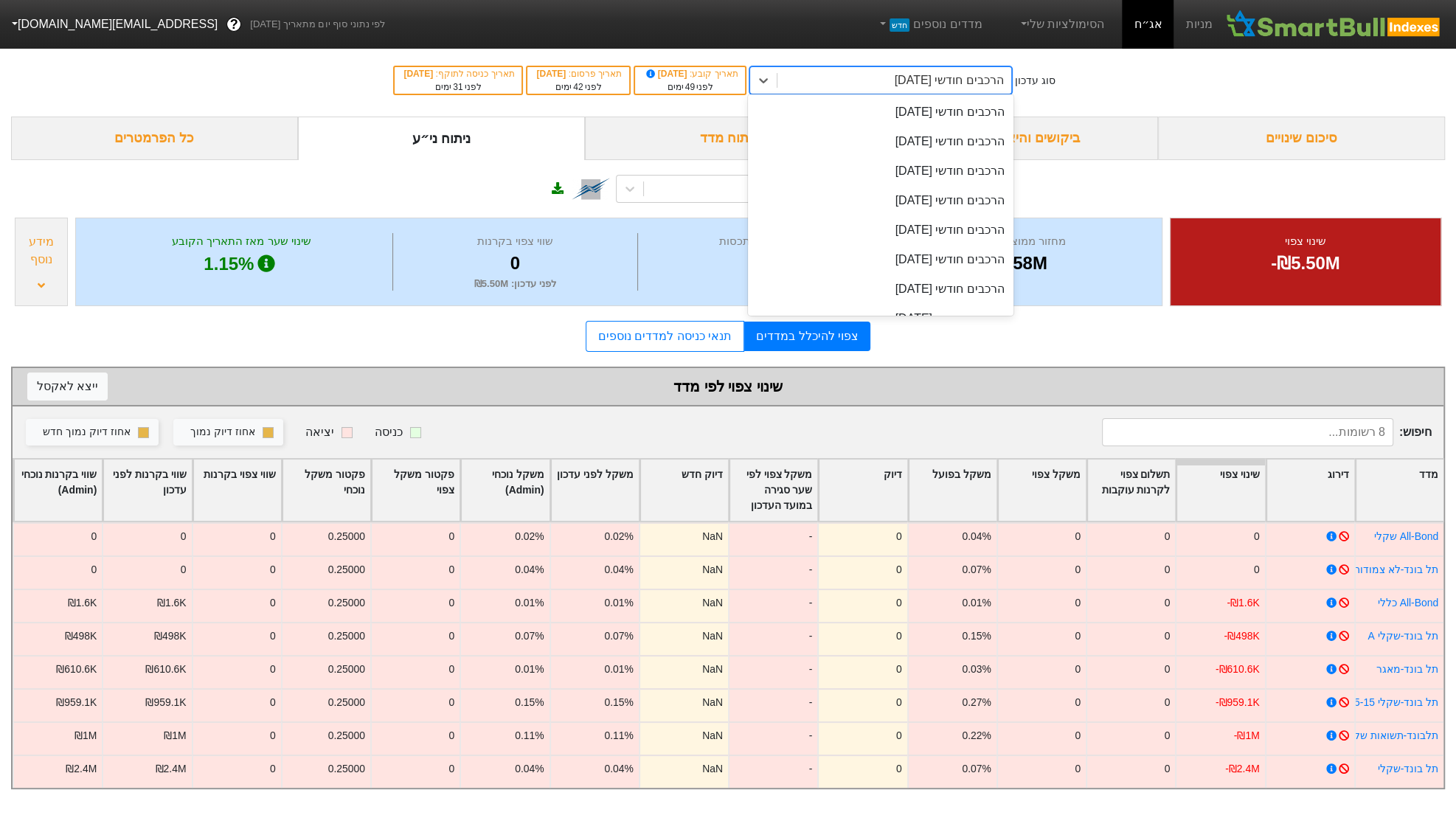
scroll to position [411, 0]
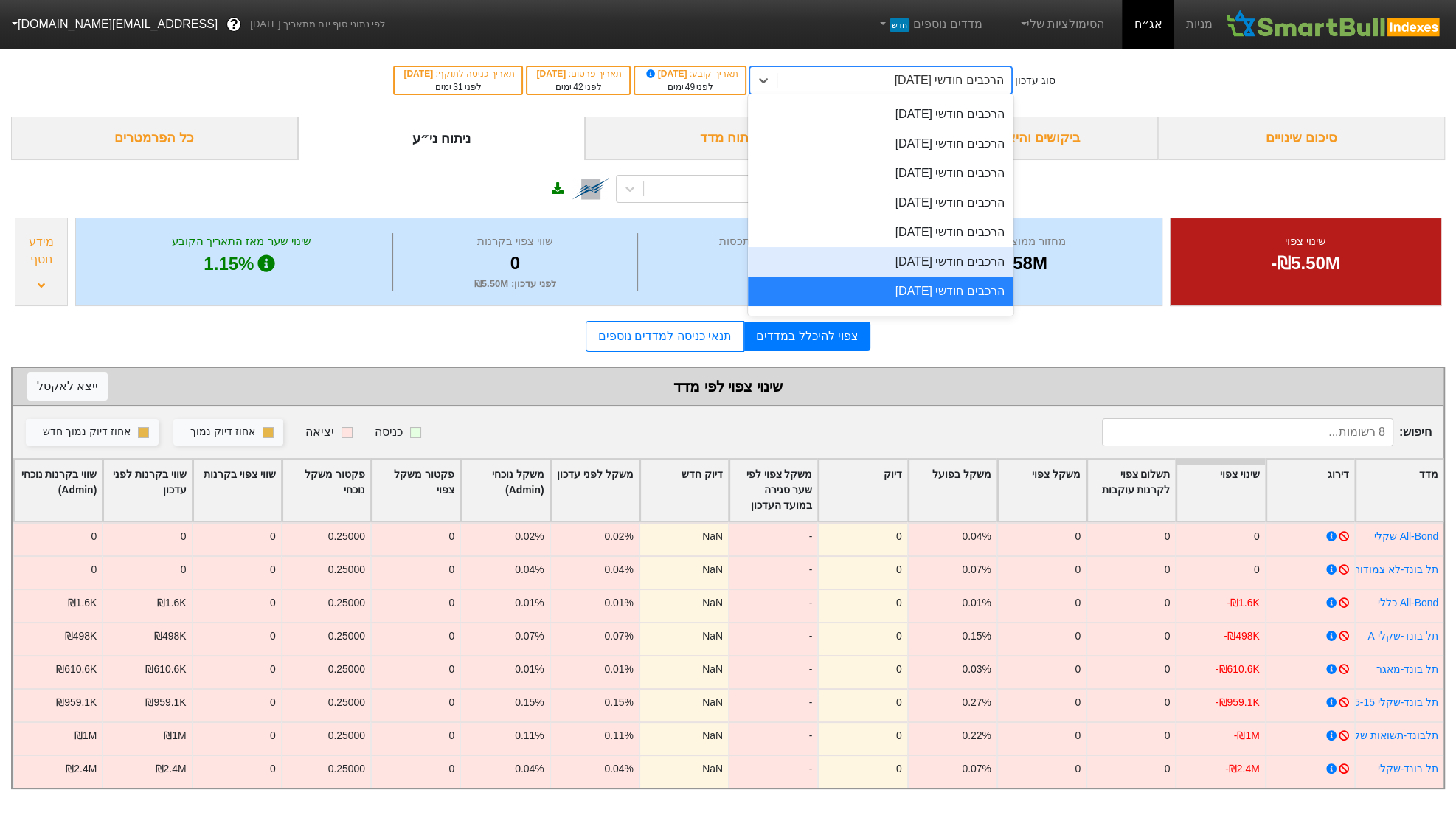
click at [892, 257] on div "הרכבים חודשי [DATE]" at bounding box center [880, 261] width 265 height 29
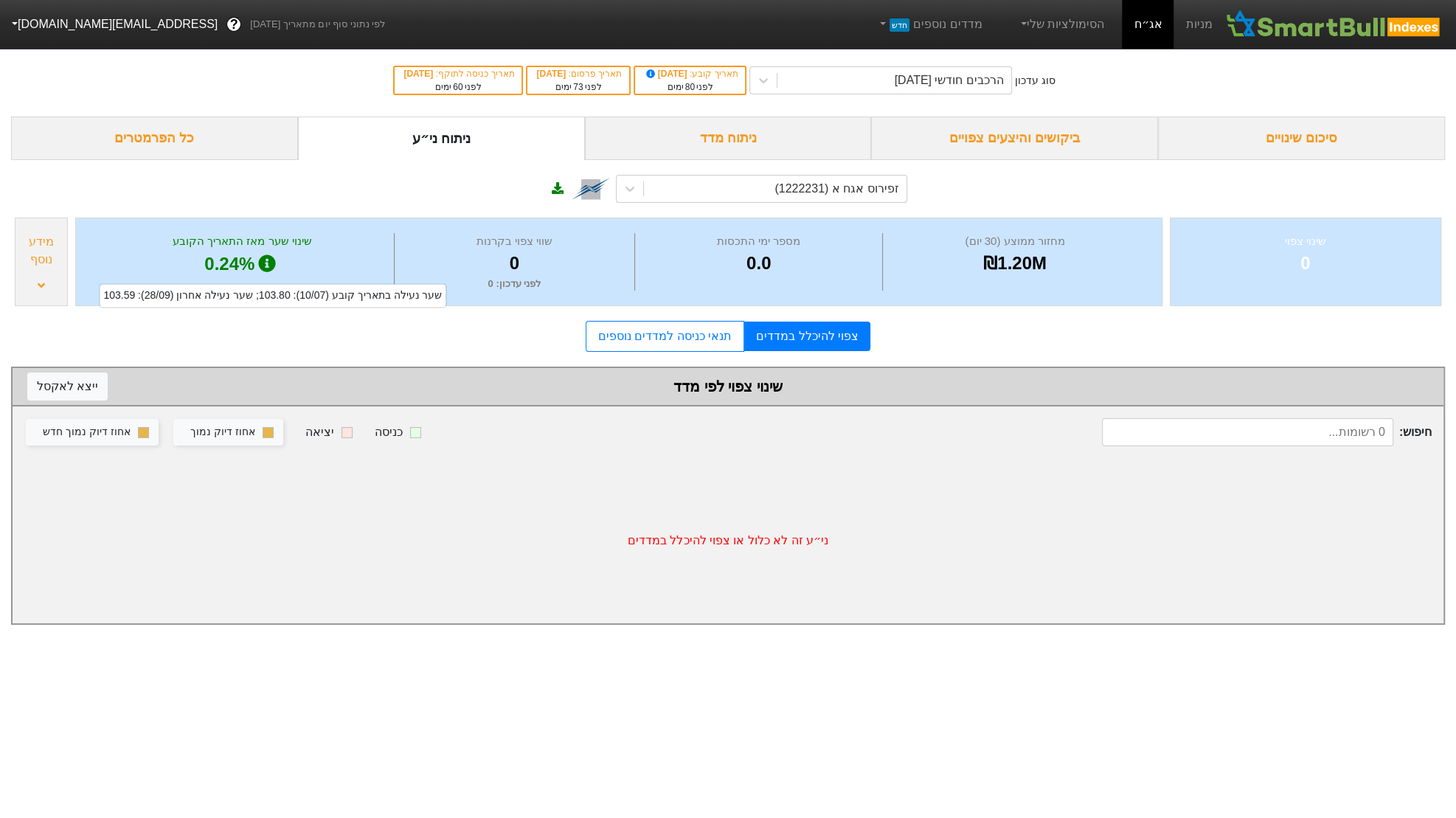
click at [38, 275] on div "מידע נוסף" at bounding box center [42, 261] width 53 height 88
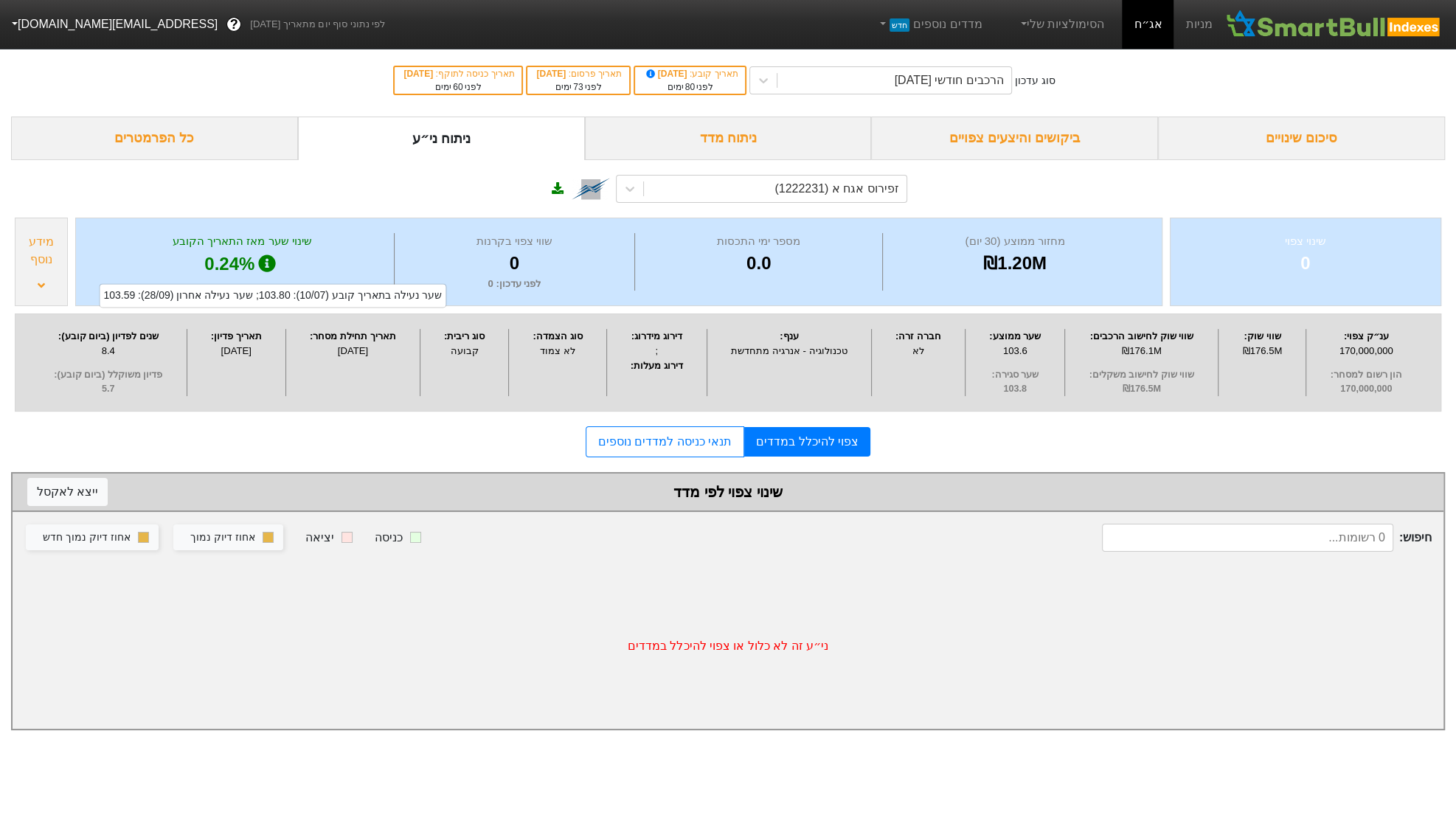
click at [19, 21] on button "[EMAIL_ADDRESS][DOMAIN_NAME]" at bounding box center [113, 25] width 226 height 27
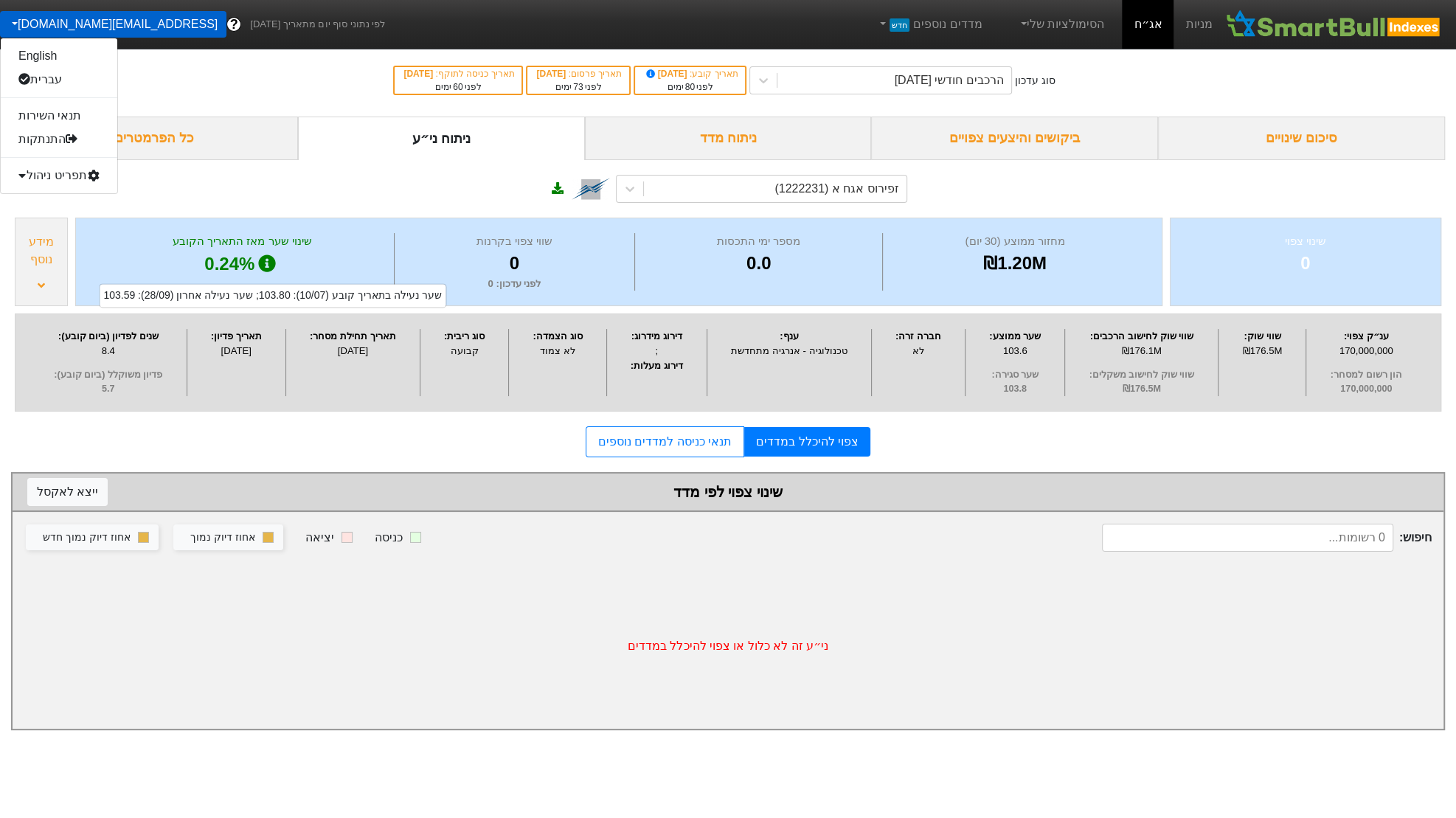
click at [49, 175] on div "תפריט ניהול" at bounding box center [59, 175] width 117 height 24
click at [53, 202] on link "טעינת נתונים" at bounding box center [59, 199] width 117 height 24
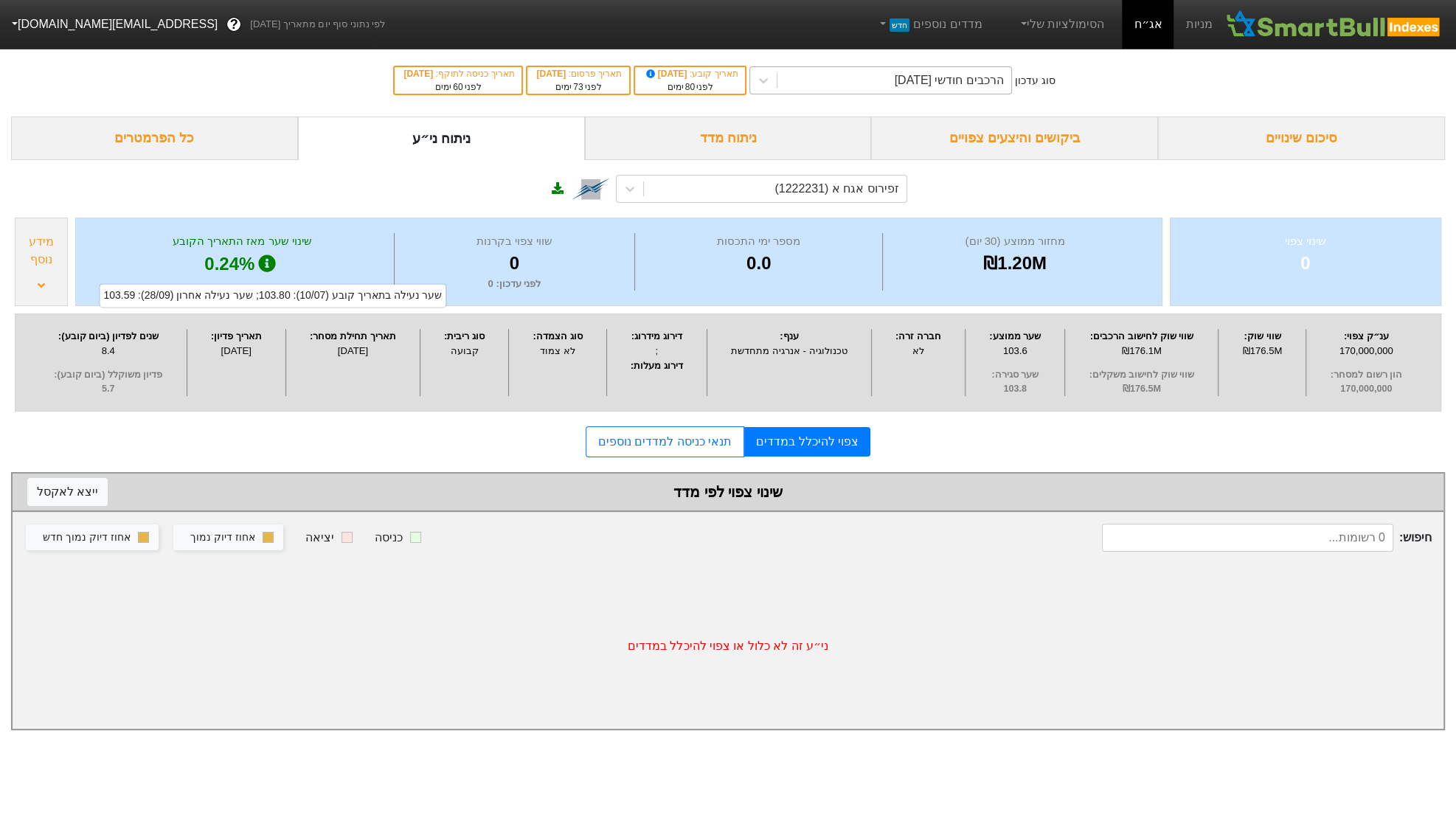
click at [929, 76] on div "הרכבים חודשי [DATE]" at bounding box center [950, 80] width 110 height 18
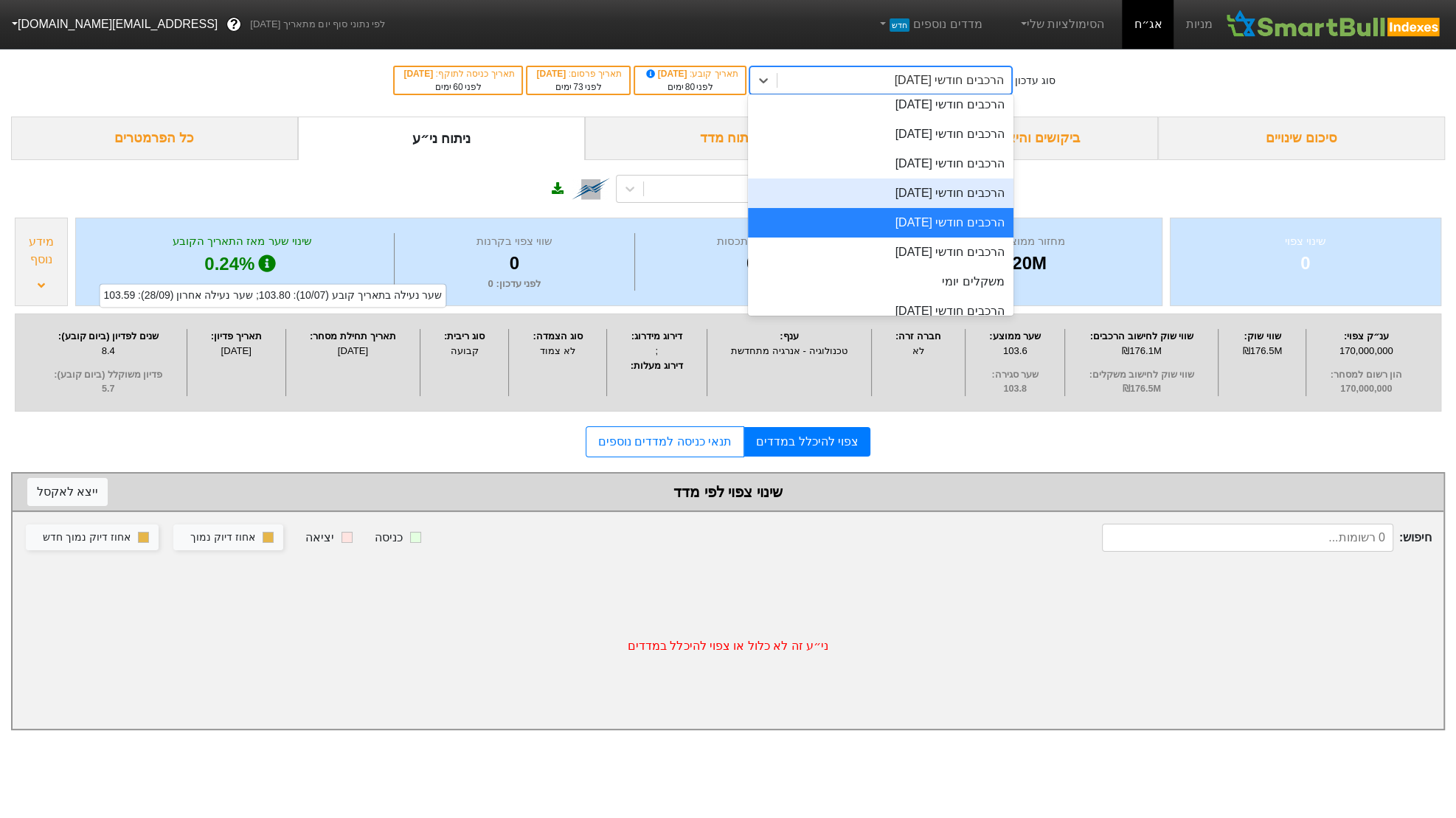
scroll to position [451, 0]
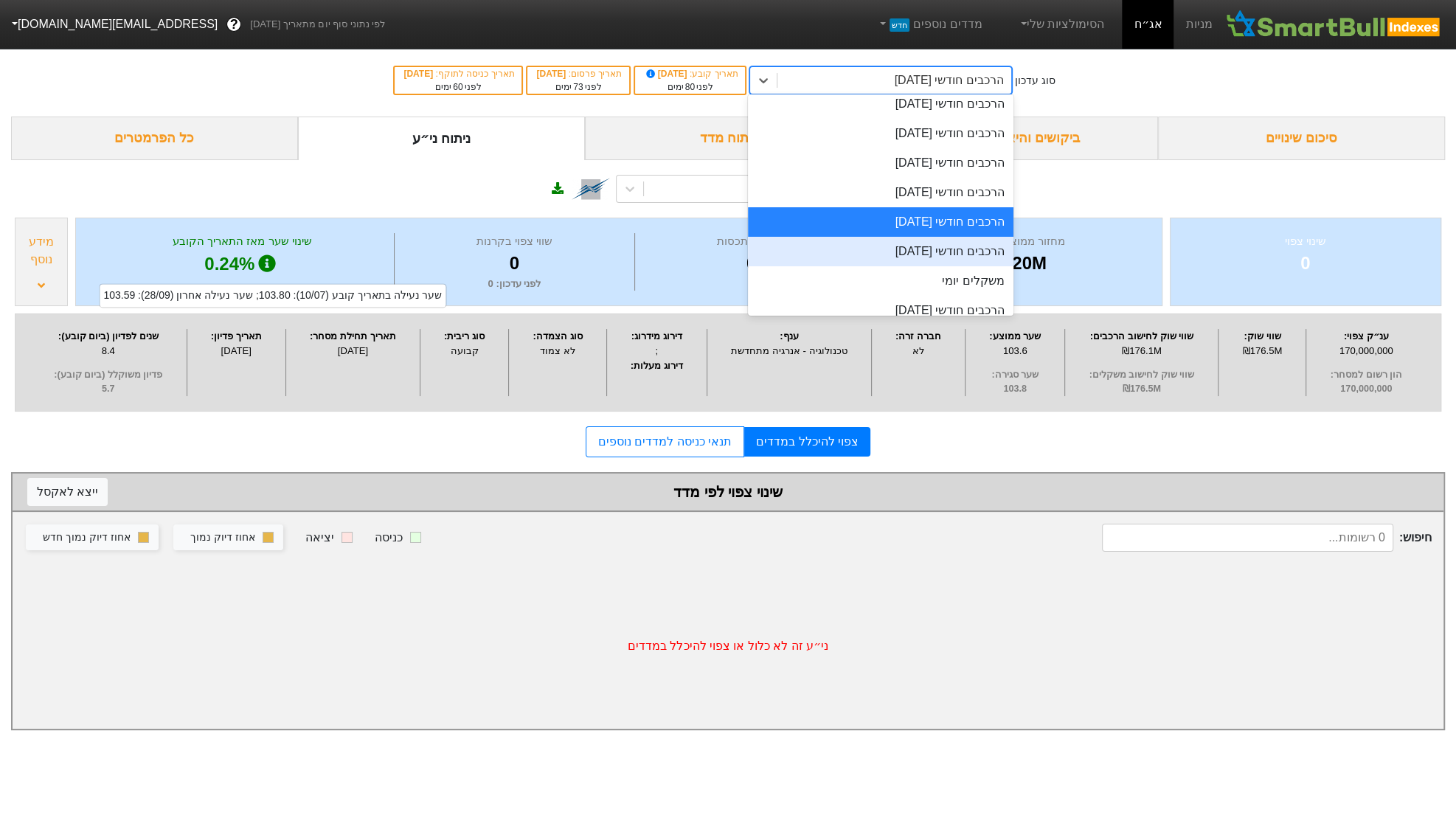
click at [925, 255] on div "הרכבים חודשי [DATE]" at bounding box center [880, 251] width 265 height 29
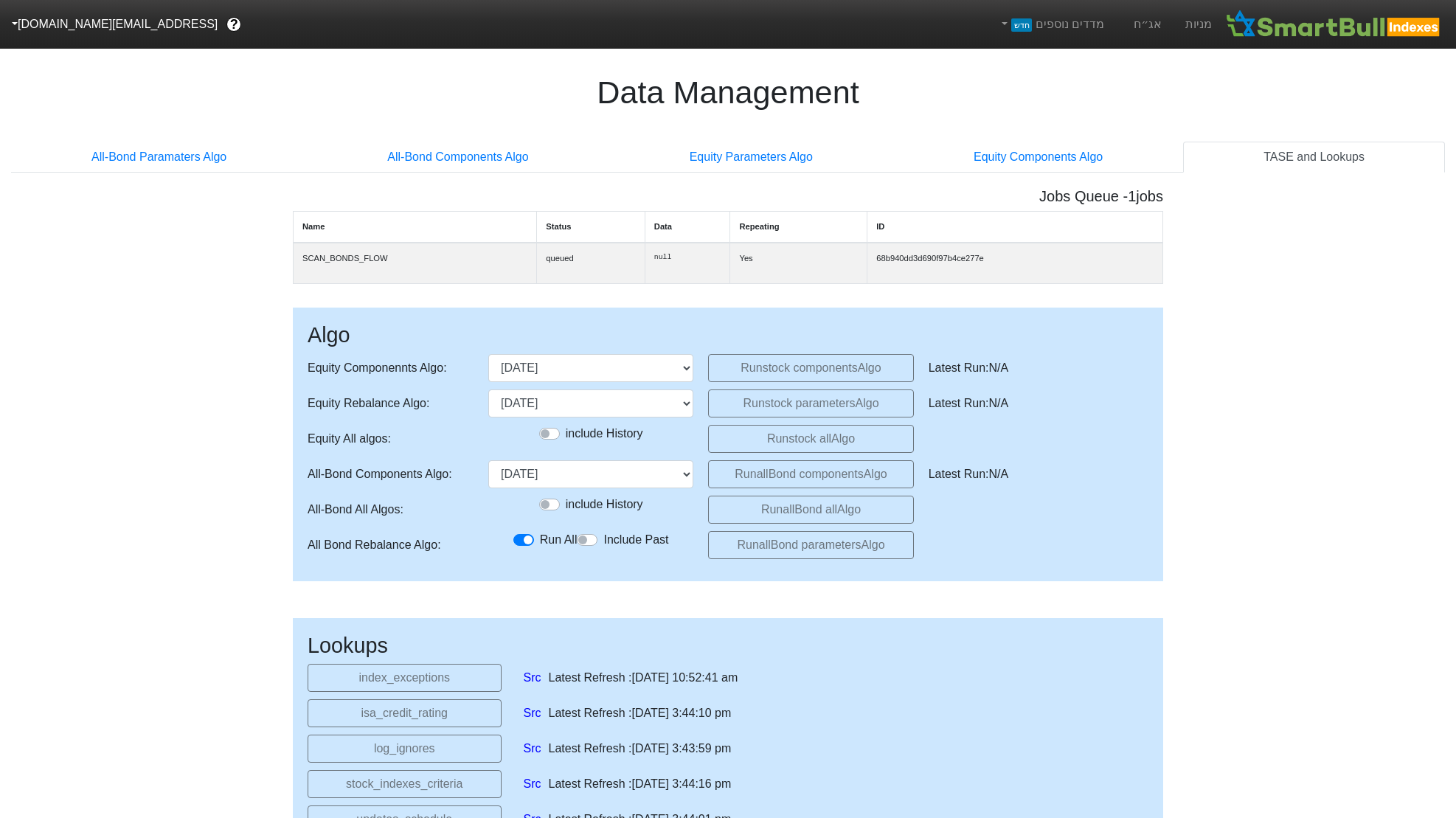
select select "2025-11-06T00:00:00.000Z"
click at [396, 721] on button "isa_credit_rating" at bounding box center [405, 713] width 194 height 28
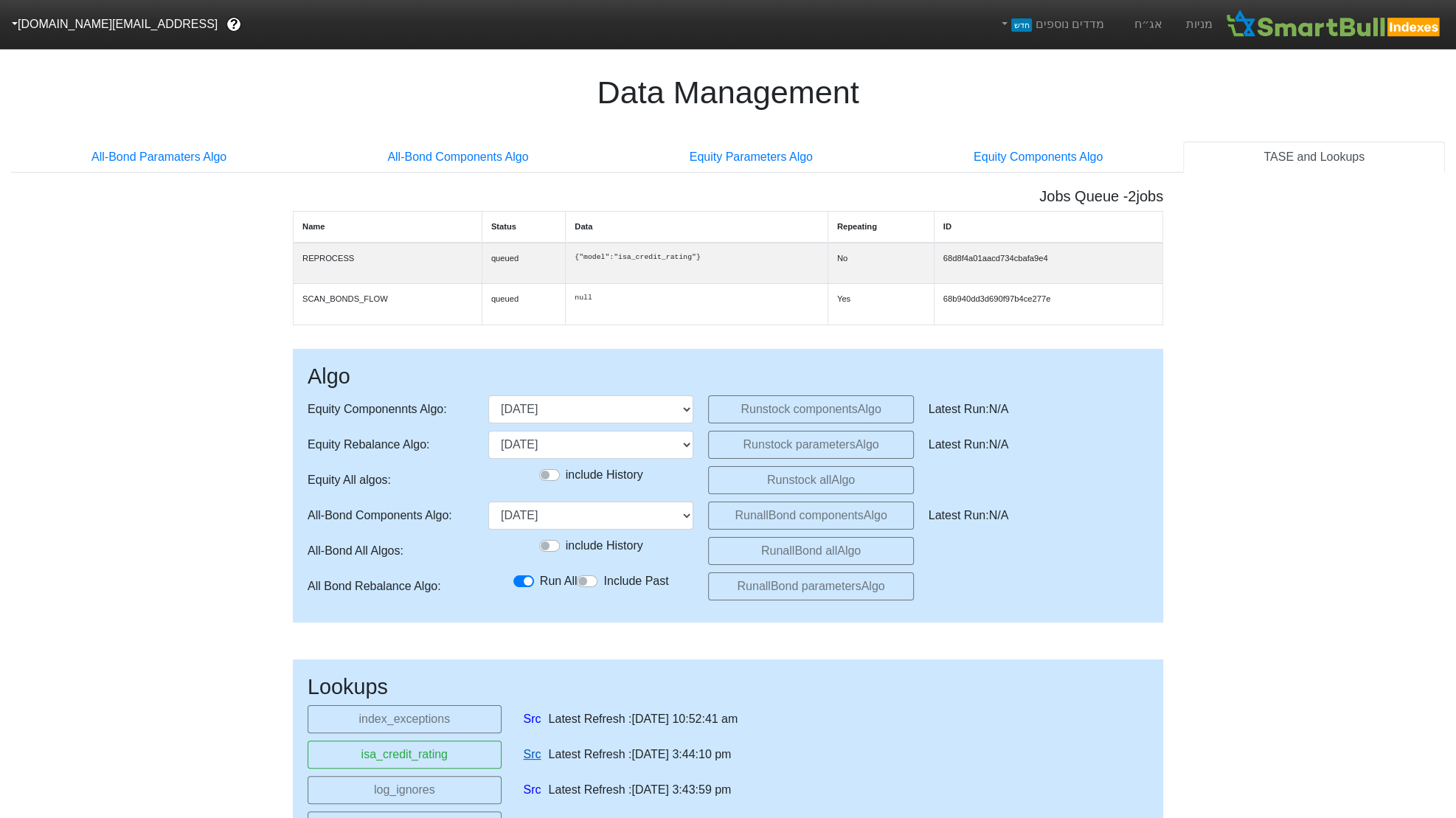
click at [529, 763] on link "Src" at bounding box center [533, 754] width 18 height 18
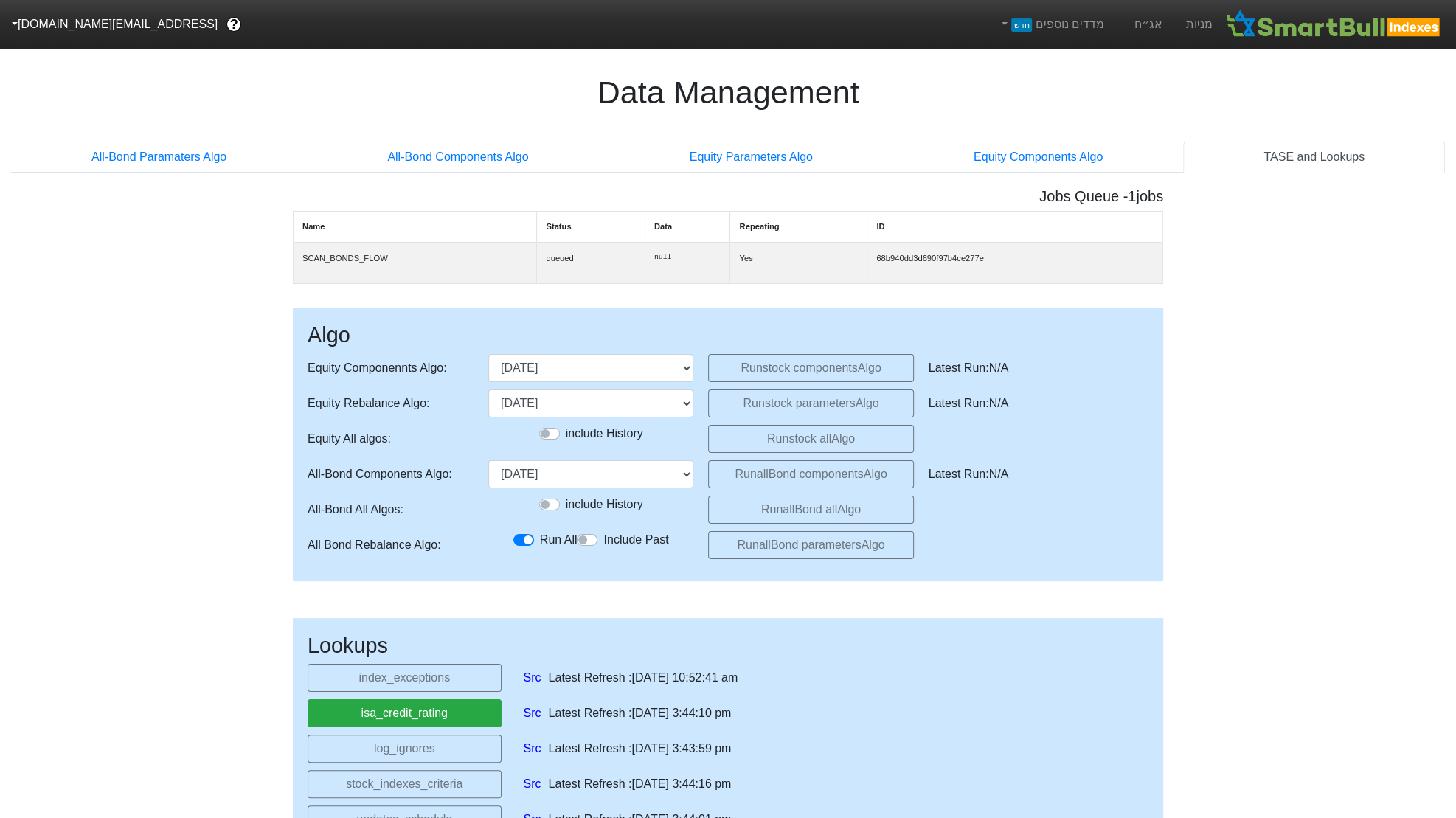
click at [426, 721] on button "isa_credit_rating" at bounding box center [405, 713] width 194 height 28
click at [656, 476] on select "28/12/2023 30/01/2024 28/02/2024 28/03/2024 18/04/2024 29/05/2024 27/06/2024 30…" at bounding box center [591, 474] width 205 height 28
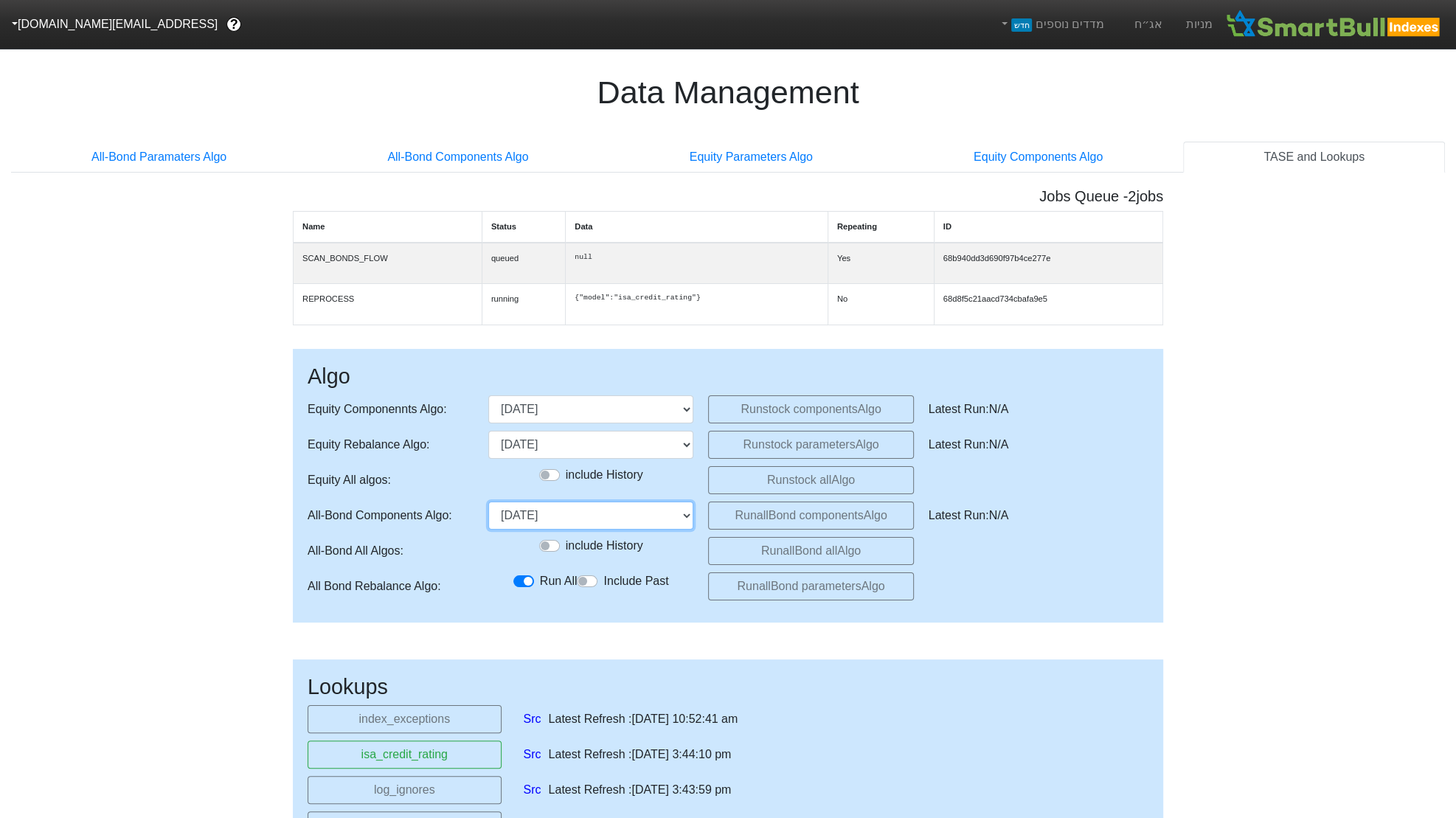
click at [489, 511] on select "28/12/2023 30/01/2024 28/02/2024 28/03/2024 18/04/2024 29/05/2024 27/06/2024 30…" at bounding box center [591, 516] width 205 height 28
click at [770, 529] on button "Run allBond components Algo" at bounding box center [810, 516] width 205 height 28
click at [663, 529] on select "28/12/2023 30/01/2024 28/02/2024 28/03/2024 18/04/2024 29/05/2024 27/06/2024 30…" at bounding box center [591, 516] width 205 height 28
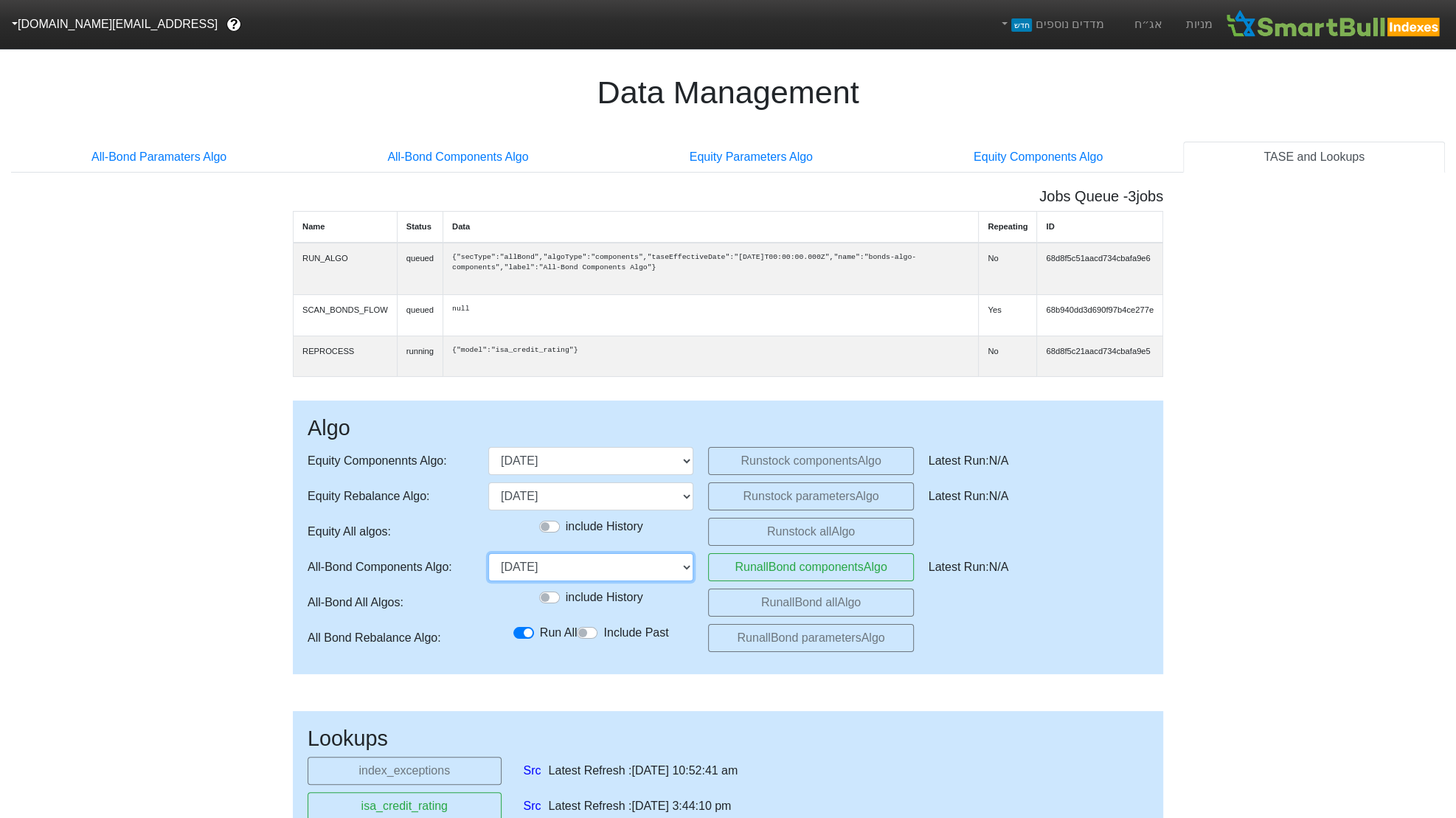
click at [489, 571] on select "28/12/2023 30/01/2024 28/02/2024 28/03/2024 18/04/2024 29/05/2024 27/06/2024 30…" at bounding box center [591, 567] width 205 height 28
click at [752, 581] on button "Run allBond components Algo" at bounding box center [810, 567] width 205 height 28
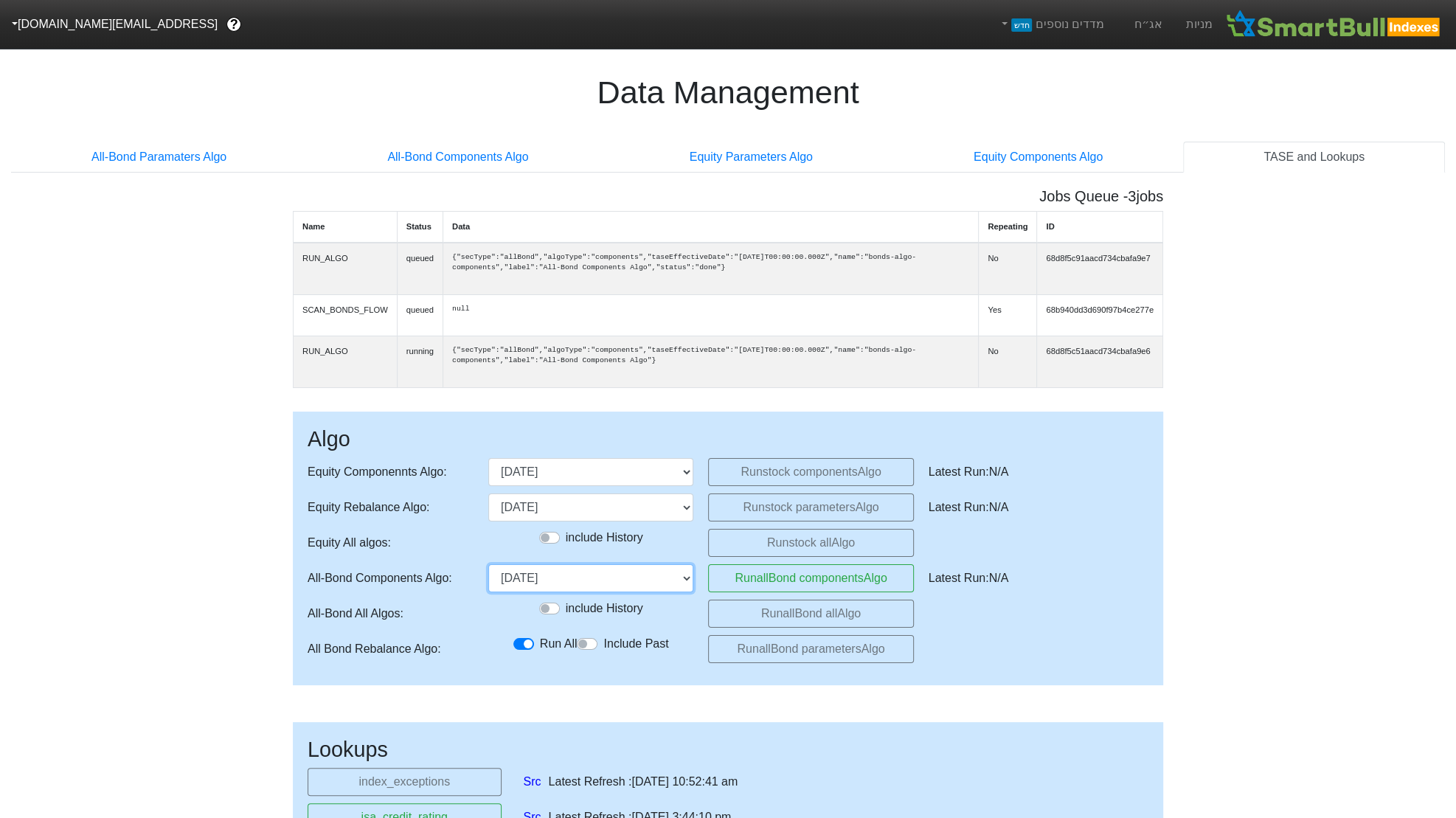
click at [623, 591] on select "28/12/2023 30/01/2024 28/02/2024 28/03/2024 18/04/2024 29/05/2024 27/06/2024 30…" at bounding box center [591, 579] width 205 height 28
click at [489, 571] on select "28/12/2023 30/01/2024 28/02/2024 28/03/2024 18/04/2024 29/05/2024 27/06/2024 30…" at bounding box center [591, 579] width 205 height 28
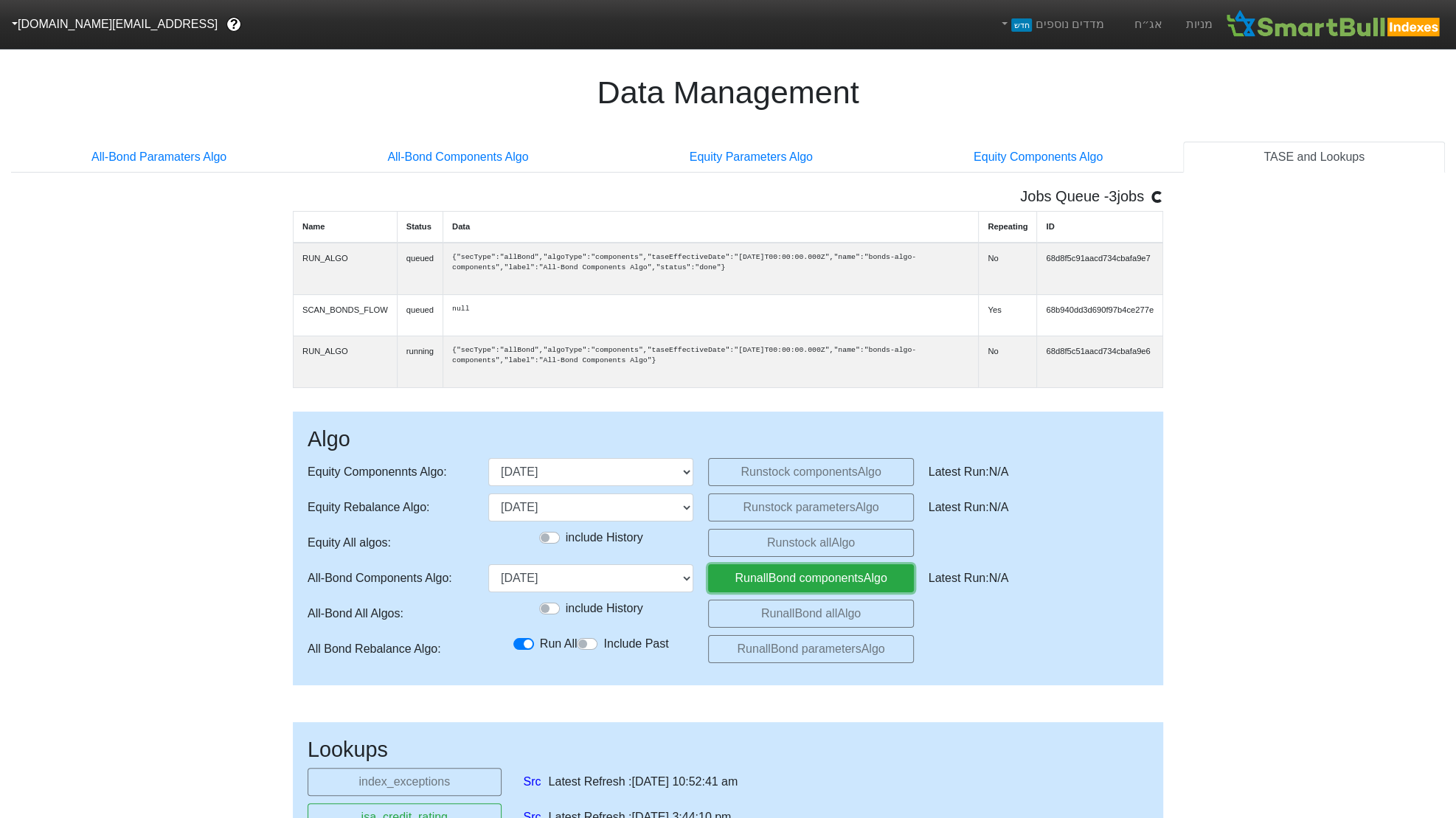
click at [736, 592] on button "Run allBond components Algo" at bounding box center [810, 579] width 205 height 28
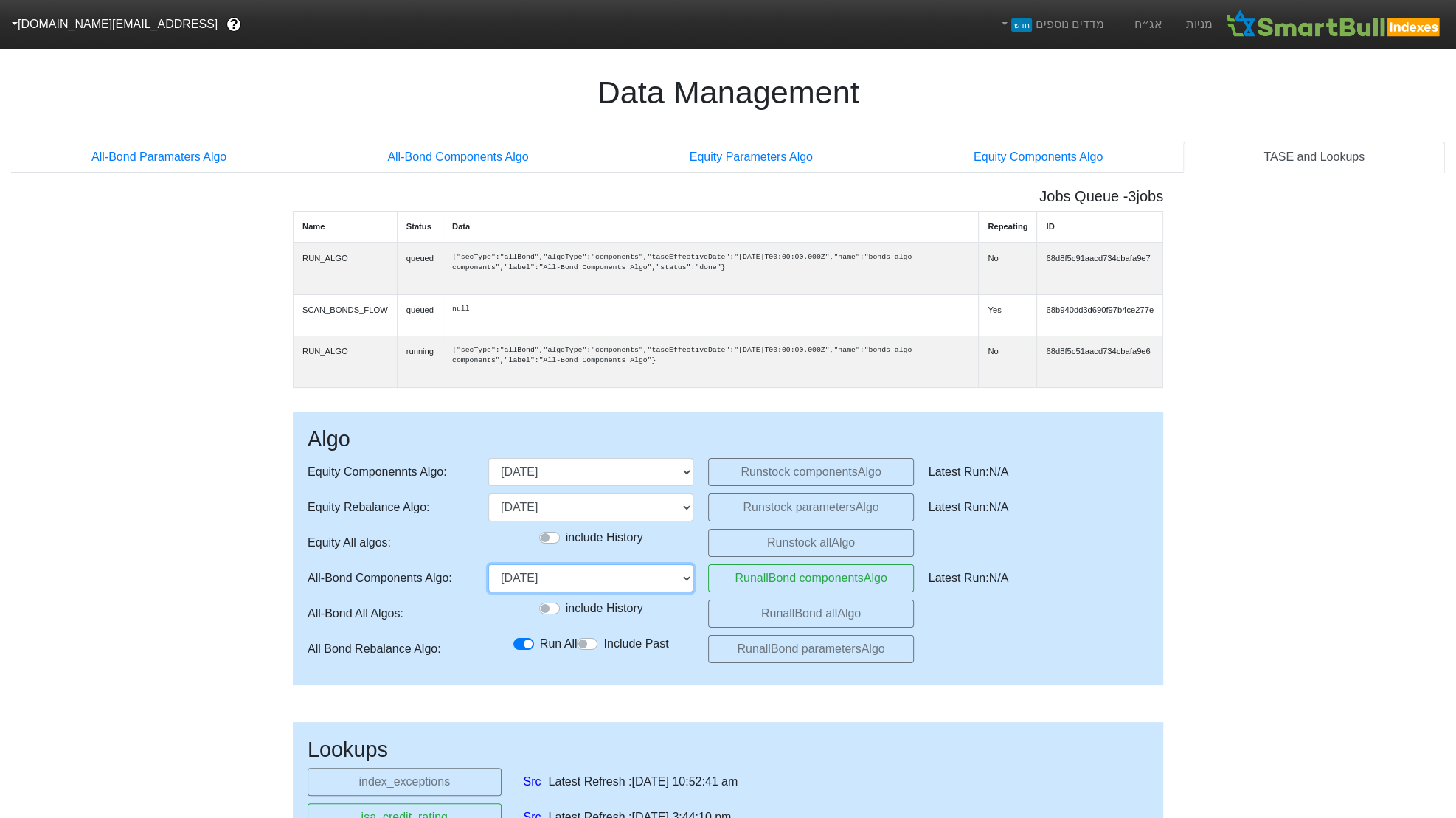
click at [664, 591] on select "28/12/2023 30/01/2024 28/02/2024 28/03/2024 18/04/2024 29/05/2024 27/06/2024 30…" at bounding box center [591, 579] width 205 height 28
click at [489, 571] on select "28/12/2023 30/01/2024 28/02/2024 28/03/2024 18/04/2024 29/05/2024 27/06/2024 30…" at bounding box center [591, 579] width 205 height 28
click at [733, 591] on button "Run allBond components Algo" at bounding box center [810, 579] width 205 height 28
click at [641, 587] on select "28/12/2023 30/01/2024 28/02/2024 28/03/2024 18/04/2024 29/05/2024 27/06/2024 30…" at bounding box center [591, 579] width 205 height 28
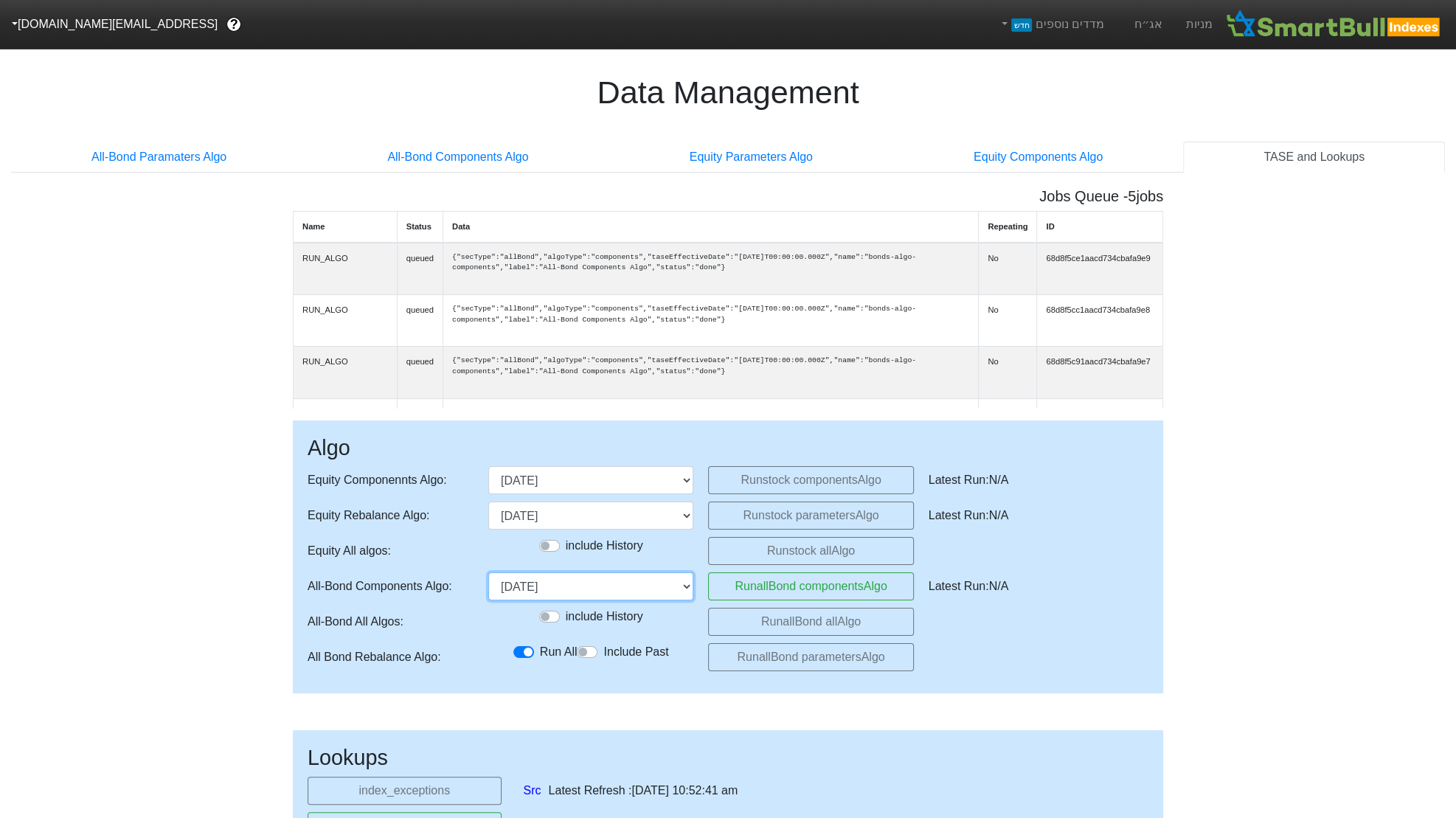
click at [489, 572] on select "28/12/2023 30/01/2024 28/02/2024 28/03/2024 18/04/2024 29/05/2024 27/06/2024 30…" at bounding box center [591, 587] width 205 height 28
click at [735, 591] on button "Run allBond components Algo" at bounding box center [810, 587] width 205 height 28
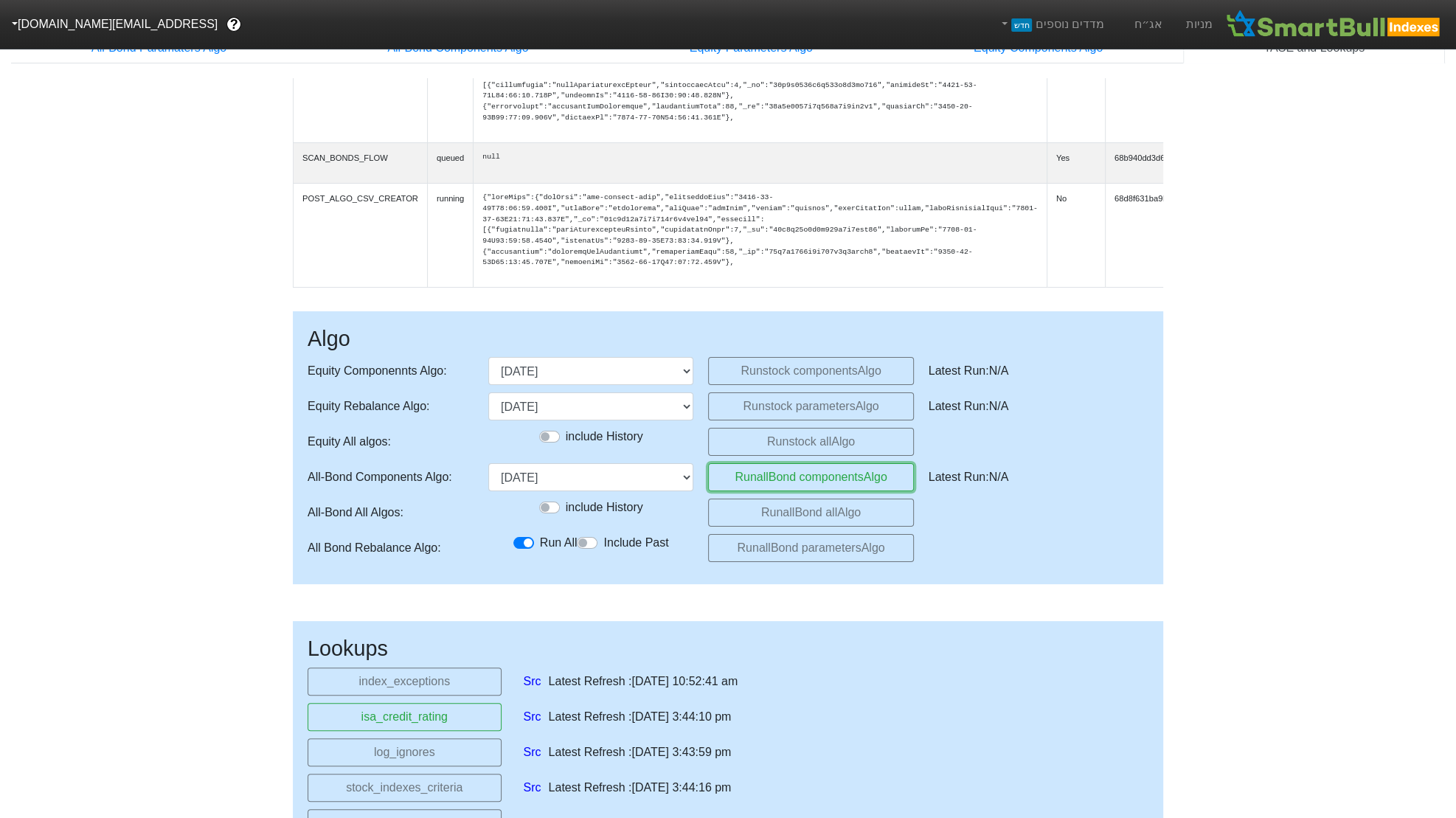
scroll to position [113, 0]
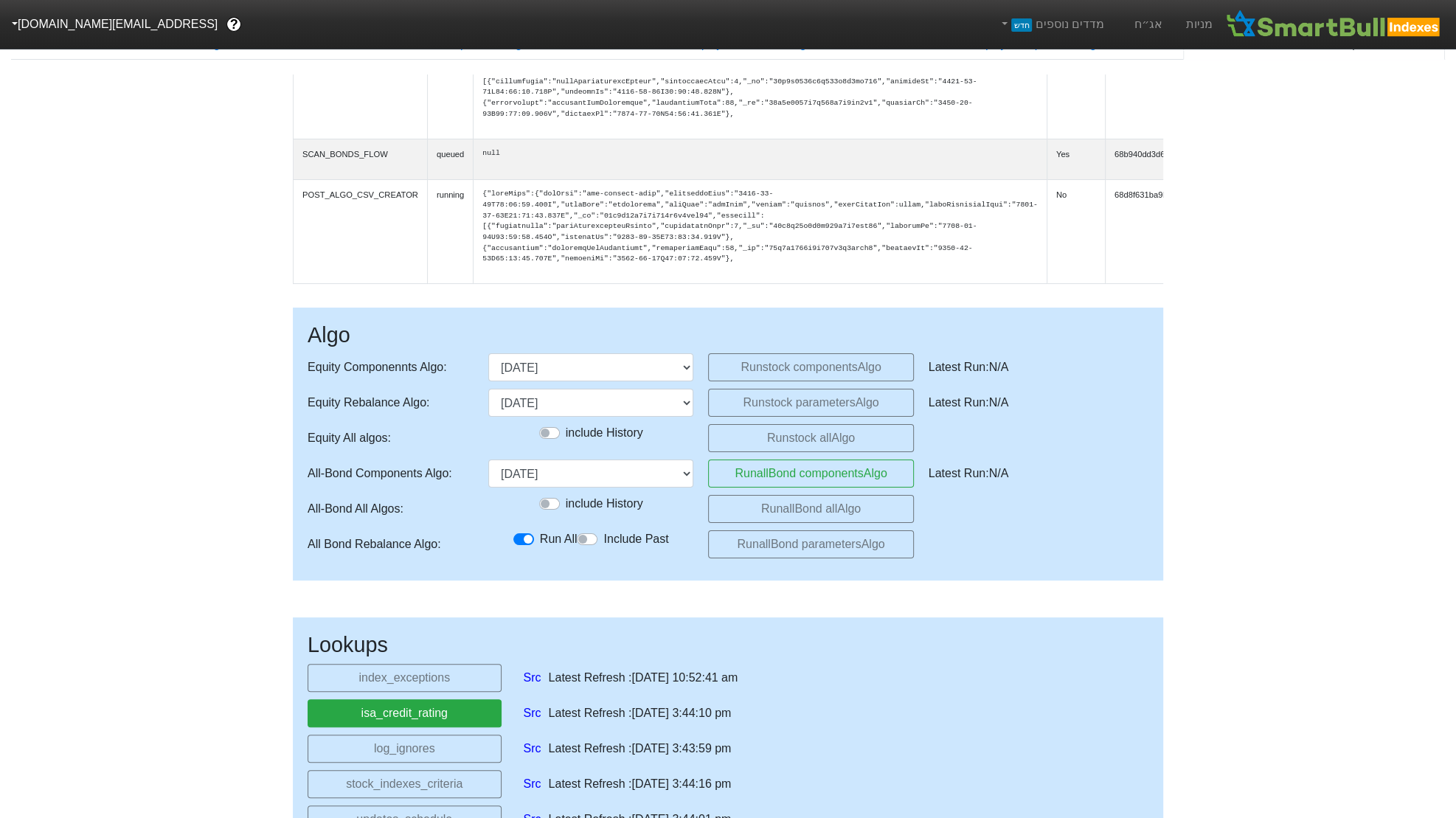
click at [453, 713] on button "isa_credit_rating" at bounding box center [405, 713] width 194 height 28
click at [678, 484] on select "28/12/2023 30/01/2024 28/02/2024 28/03/2024 18/04/2024 29/05/2024 27/06/2024 30…" at bounding box center [591, 473] width 205 height 28
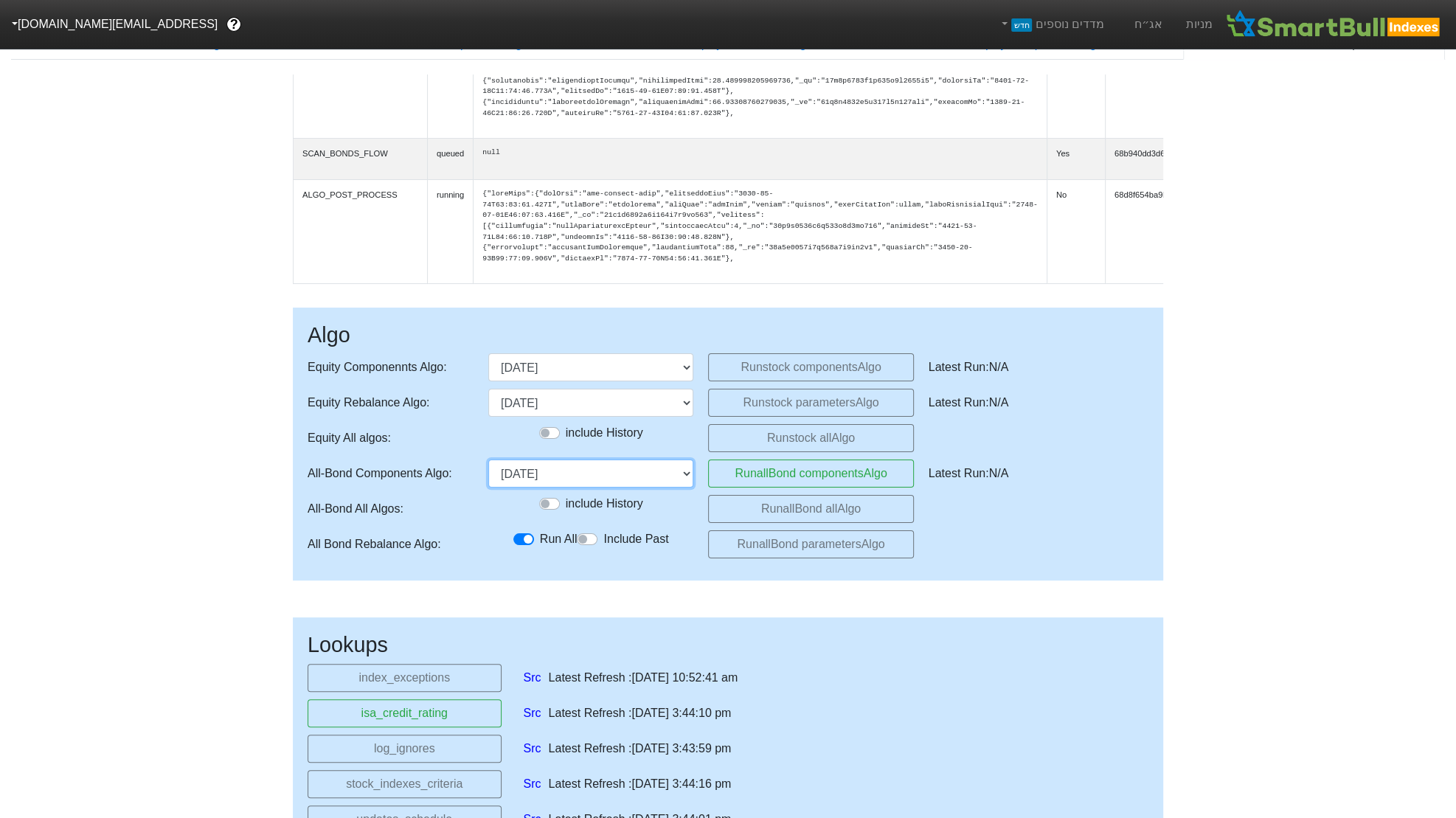
scroll to position [355, 0]
click at [489, 459] on select "28/12/2023 30/01/2024 28/02/2024 28/03/2024 18/04/2024 29/05/2024 27/06/2024 30…" at bounding box center [591, 473] width 205 height 28
click at [800, 475] on button "Run allBond components Algo" at bounding box center [810, 473] width 205 height 28
click at [633, 476] on select "28/12/2023 30/01/2024 28/02/2024 28/03/2024 18/04/2024 29/05/2024 27/06/2024 30…" at bounding box center [591, 473] width 205 height 28
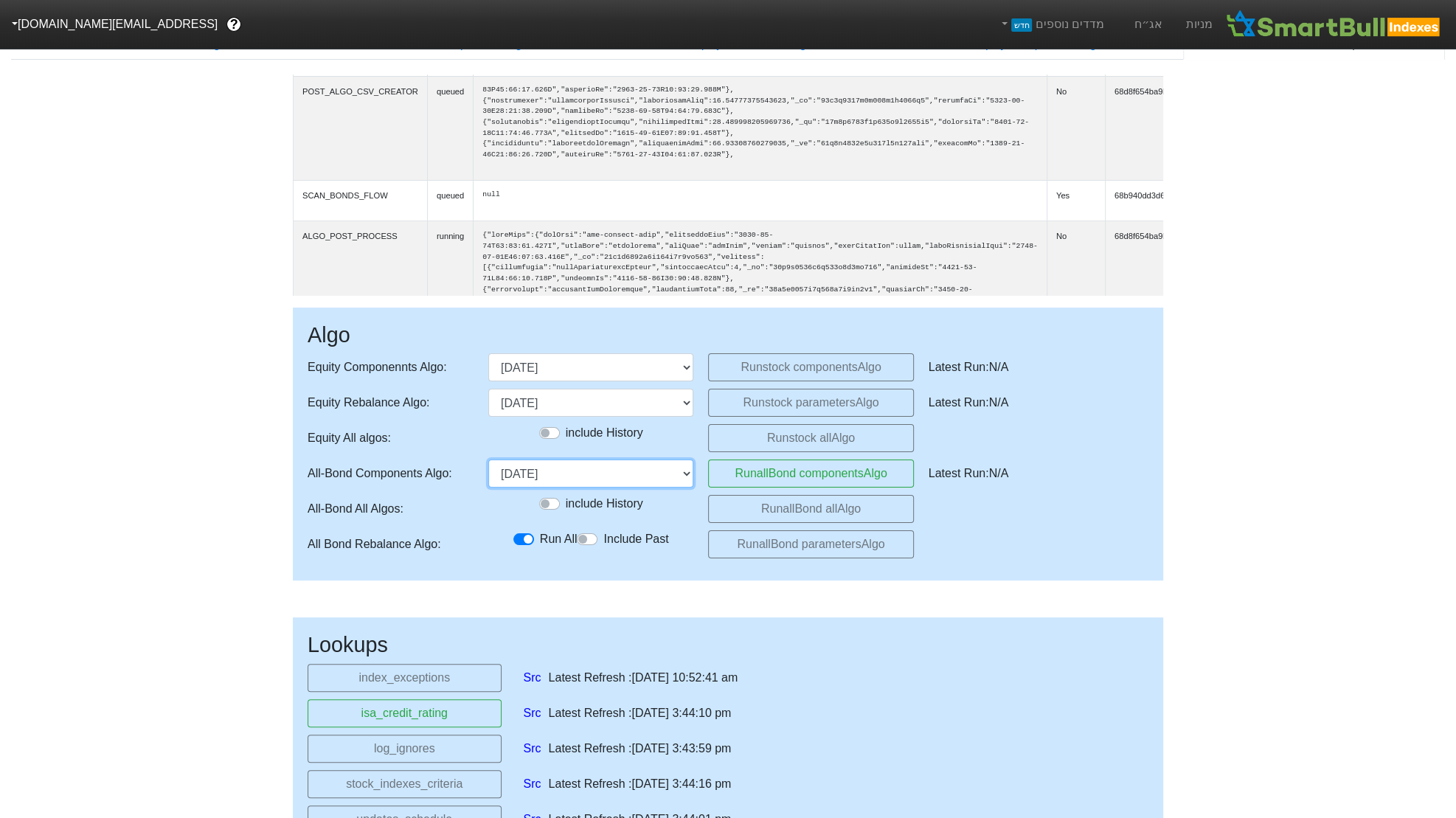
scroll to position [431, 0]
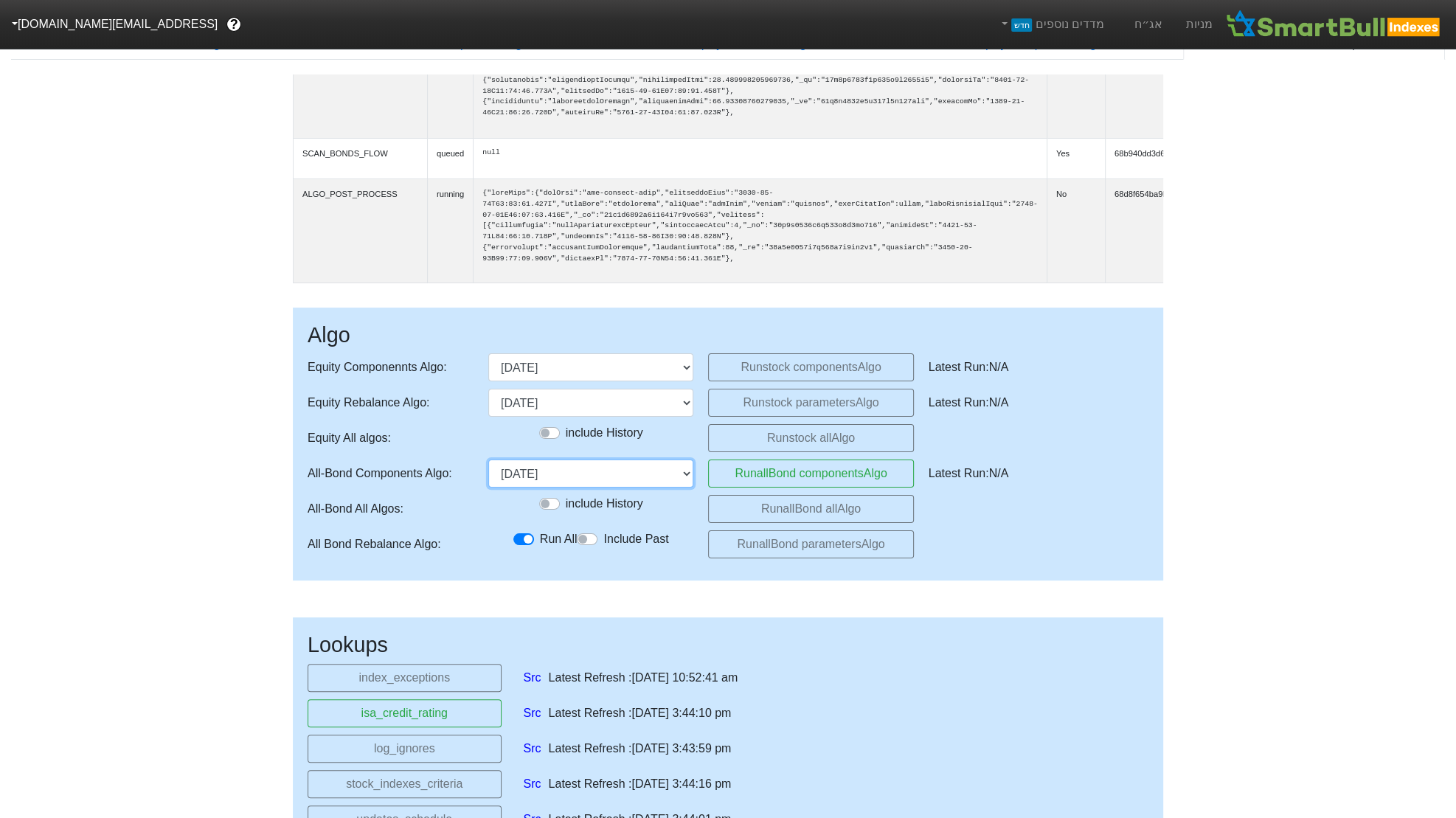
click at [489, 459] on select "28/12/2023 30/01/2024 28/02/2024 28/03/2024 18/04/2024 29/05/2024 27/06/2024 30…" at bounding box center [591, 473] width 205 height 28
click at [770, 476] on button "Run allBond components Algo" at bounding box center [810, 473] width 205 height 28
click at [645, 475] on select "28/12/2023 30/01/2024 28/02/2024 28/03/2024 18/04/2024 29/05/2024 27/06/2024 30…" at bounding box center [591, 473] width 205 height 28
click at [489, 459] on select "28/12/2023 30/01/2024 28/02/2024 28/03/2024 18/04/2024 29/05/2024 27/06/2024 30…" at bounding box center [591, 473] width 205 height 28
click at [773, 470] on button "Run allBond components Algo" at bounding box center [810, 473] width 205 height 28
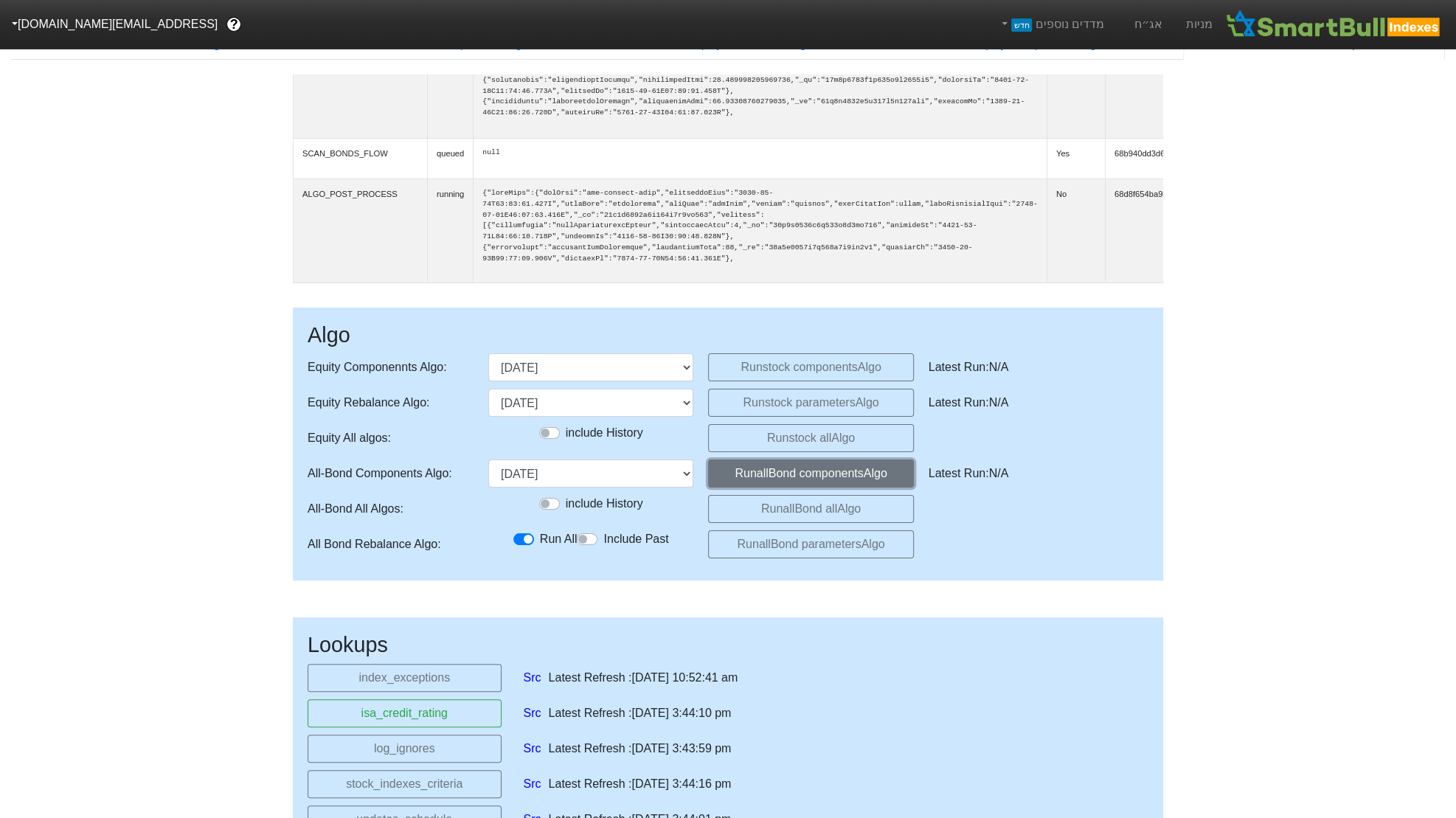
scroll to position [404, 0]
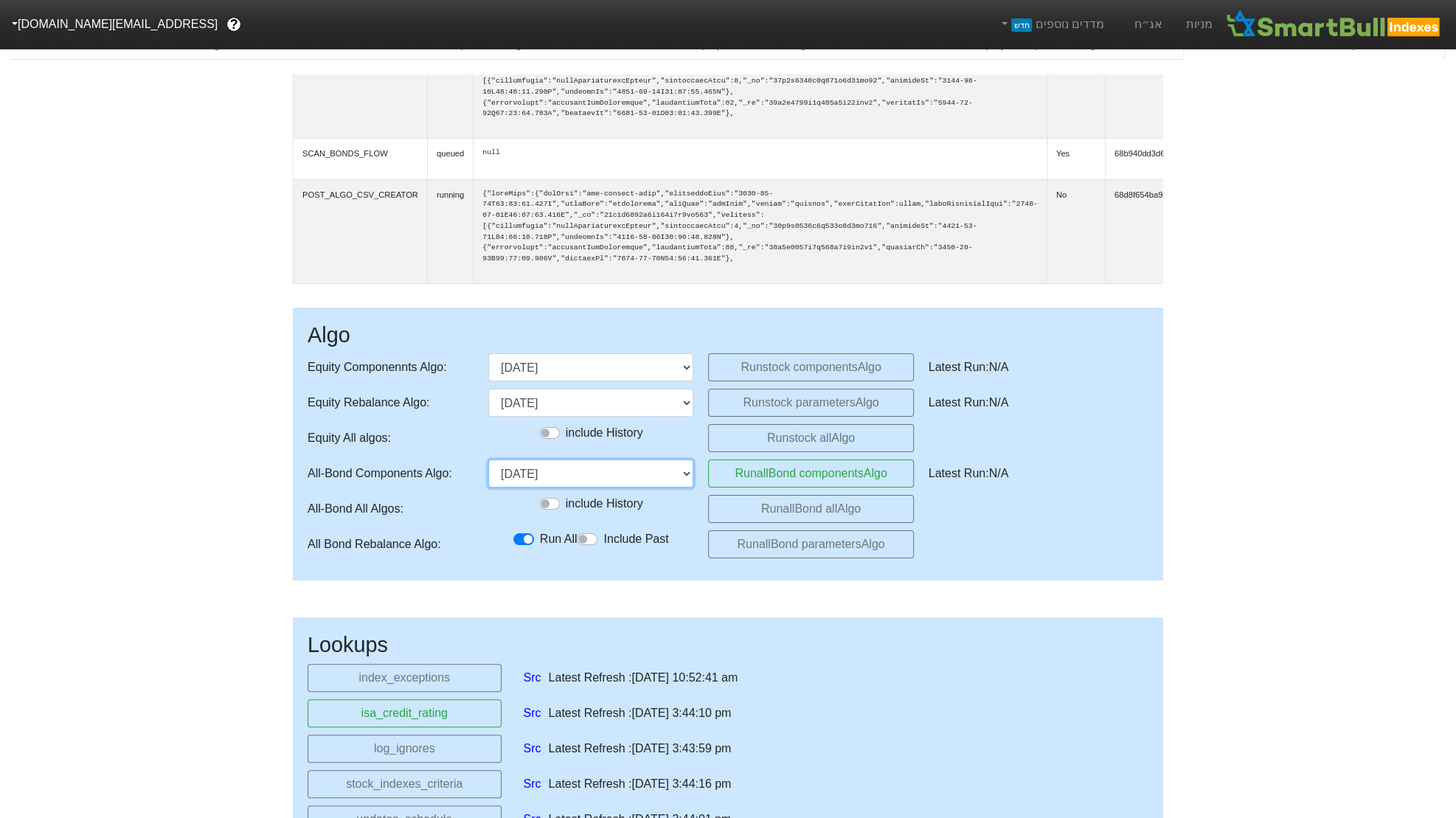
click at [633, 480] on select "28/12/2023 30/01/2024 28/02/2024 28/03/2024 18/04/2024 29/05/2024 27/06/2024 30…" at bounding box center [591, 473] width 205 height 28
select select "2025-12-30T00:00:00.000Z"
click at [489, 459] on select "28/12/2023 30/01/2024 28/02/2024 28/03/2024 18/04/2024 29/05/2024 27/06/2024 30…" at bounding box center [591, 473] width 205 height 28
click at [751, 482] on button "Run allBond components Algo" at bounding box center [810, 473] width 205 height 28
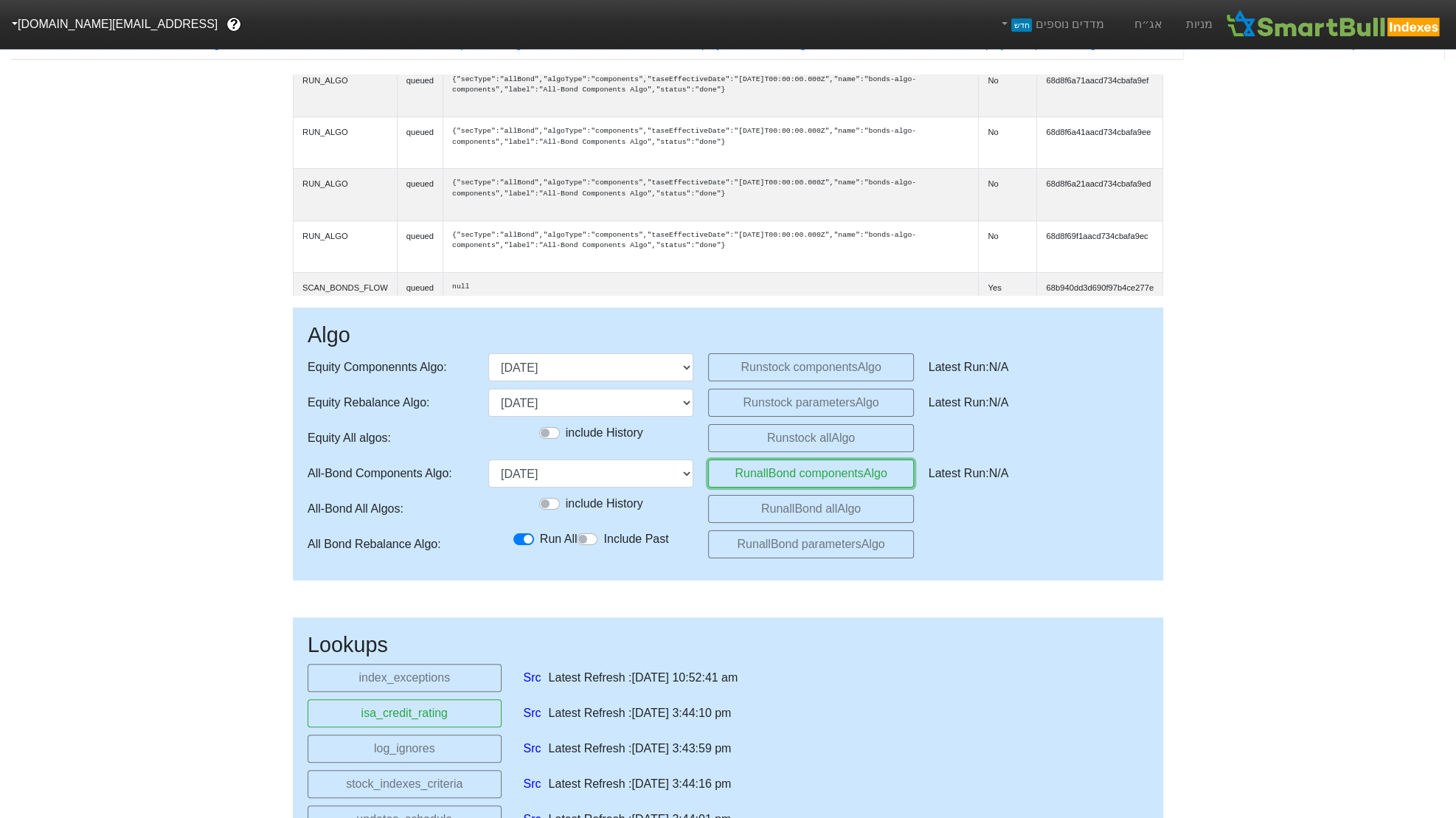
scroll to position [0, 0]
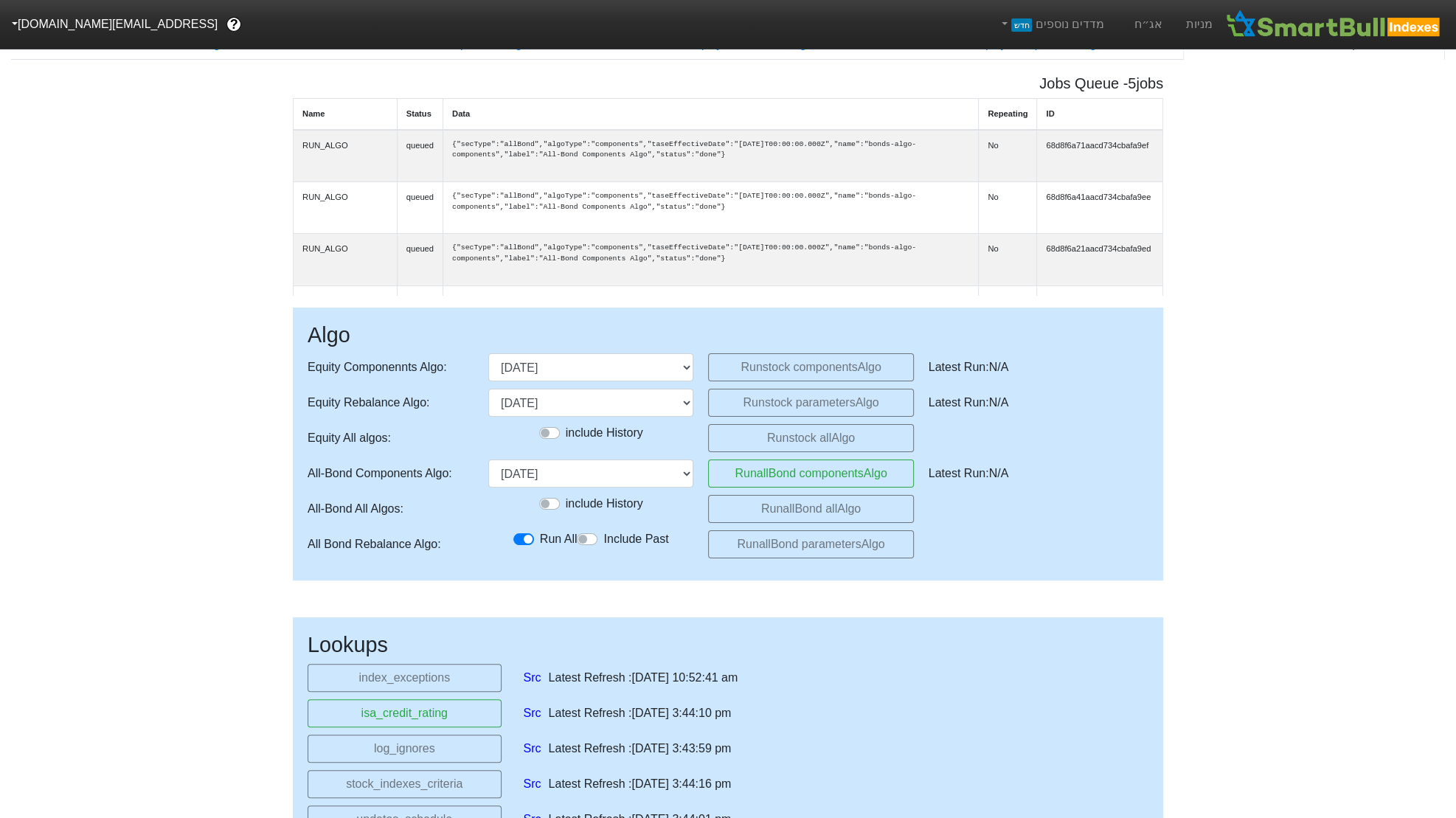
click at [37, 22] on button "[EMAIL_ADDRESS][DOMAIN_NAME]" at bounding box center [113, 25] width 226 height 27
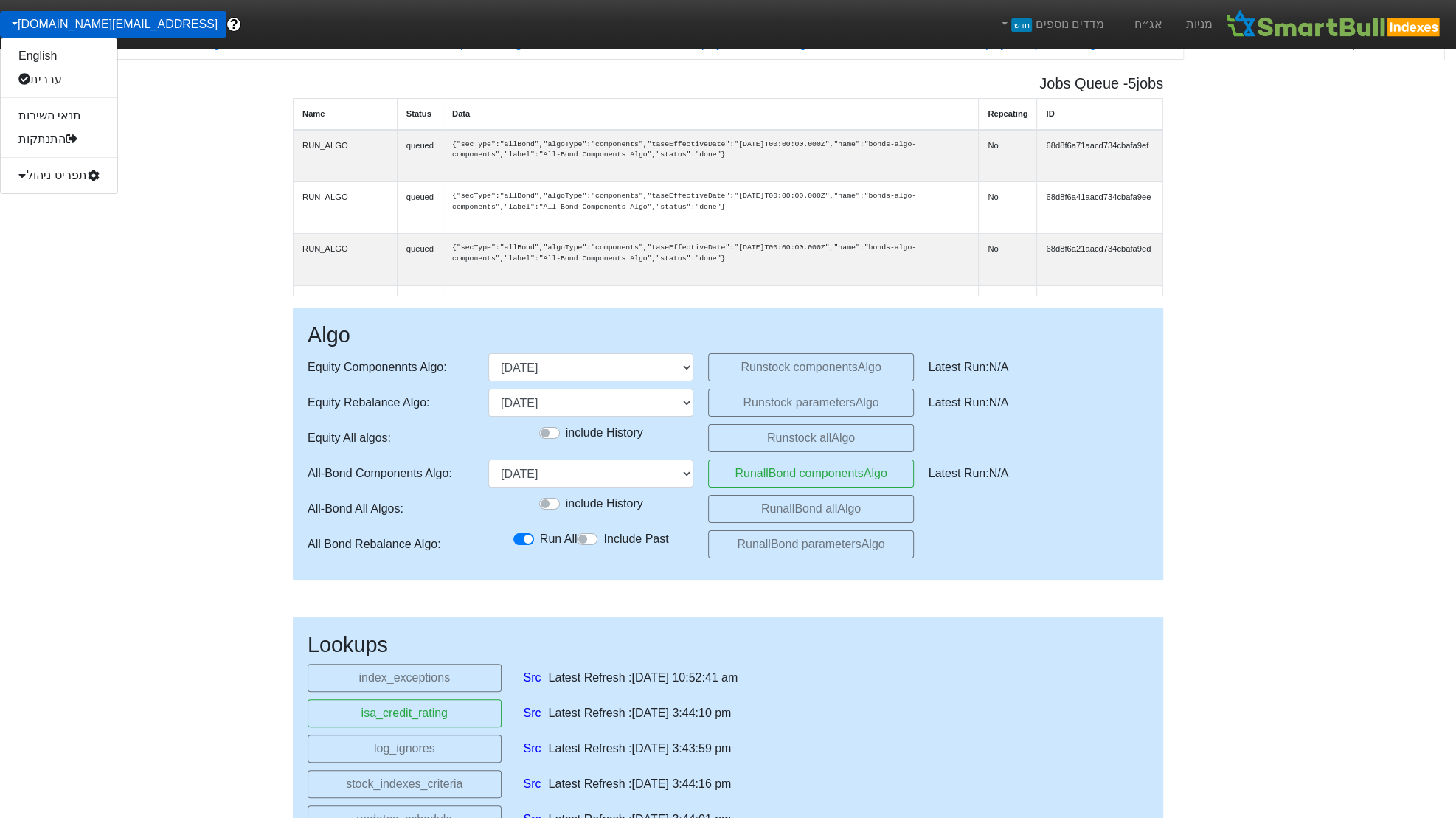
click at [58, 183] on div "תפריט ניהול" at bounding box center [59, 175] width 117 height 24
click at [59, 246] on link "אג׳נדה" at bounding box center [59, 246] width 117 height 24
